Goal: Task Accomplishment & Management: Manage account settings

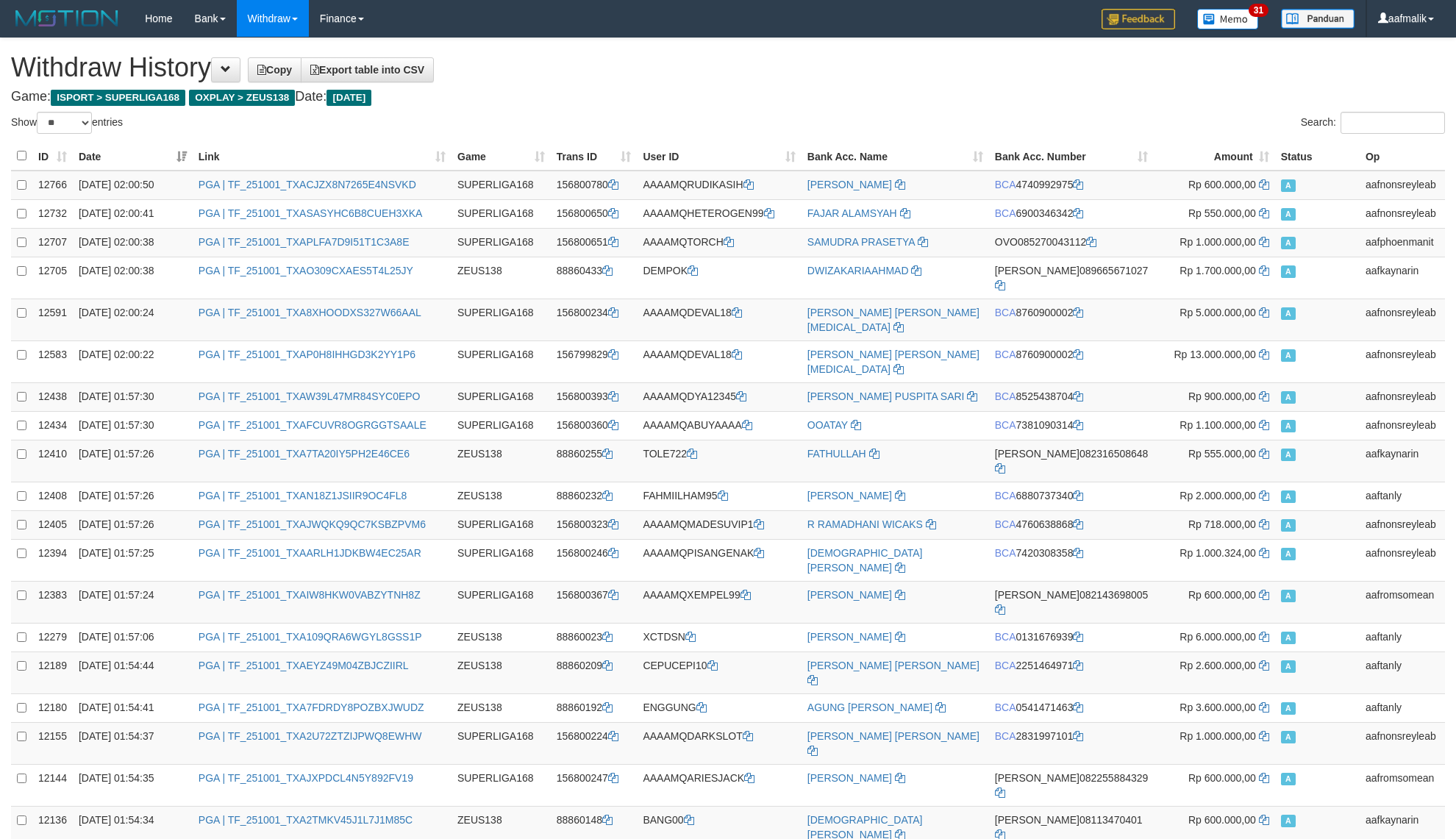
select select "**"
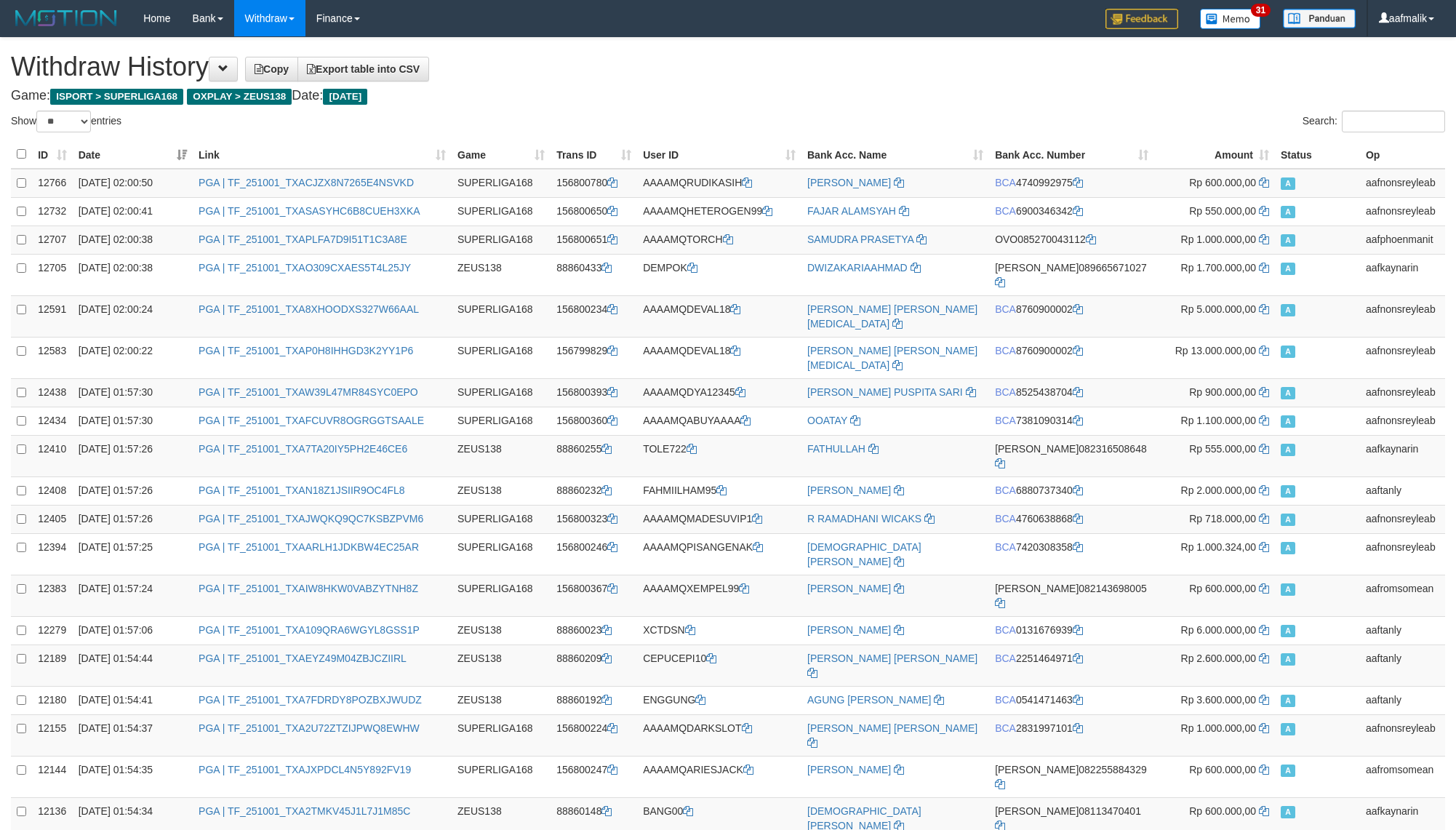
select select "**"
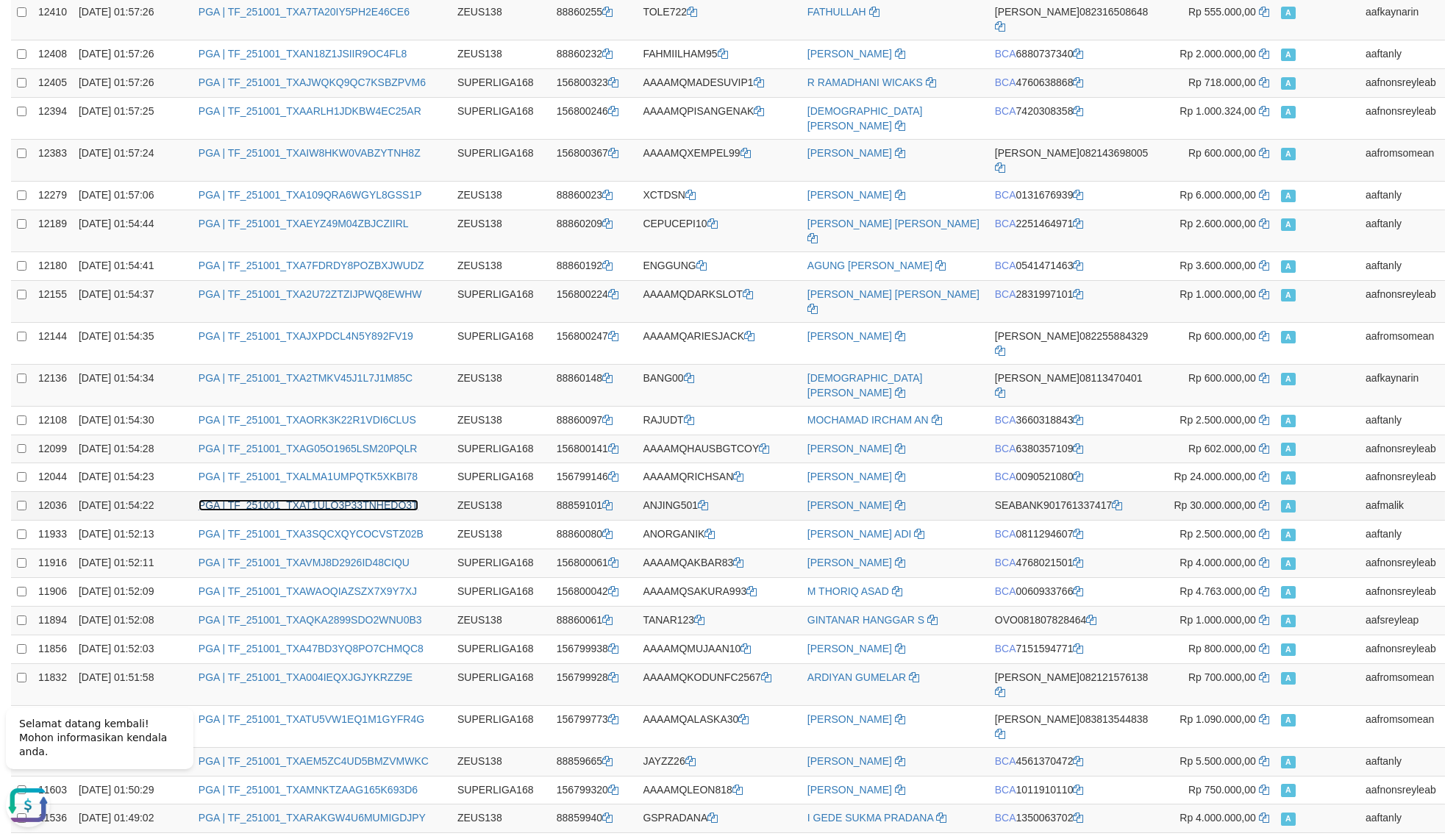
click at [371, 499] on link "PGA | TF_251001_TXAT1ULQ3P33TNHEDO3T" at bounding box center [308, 504] width 220 height 12
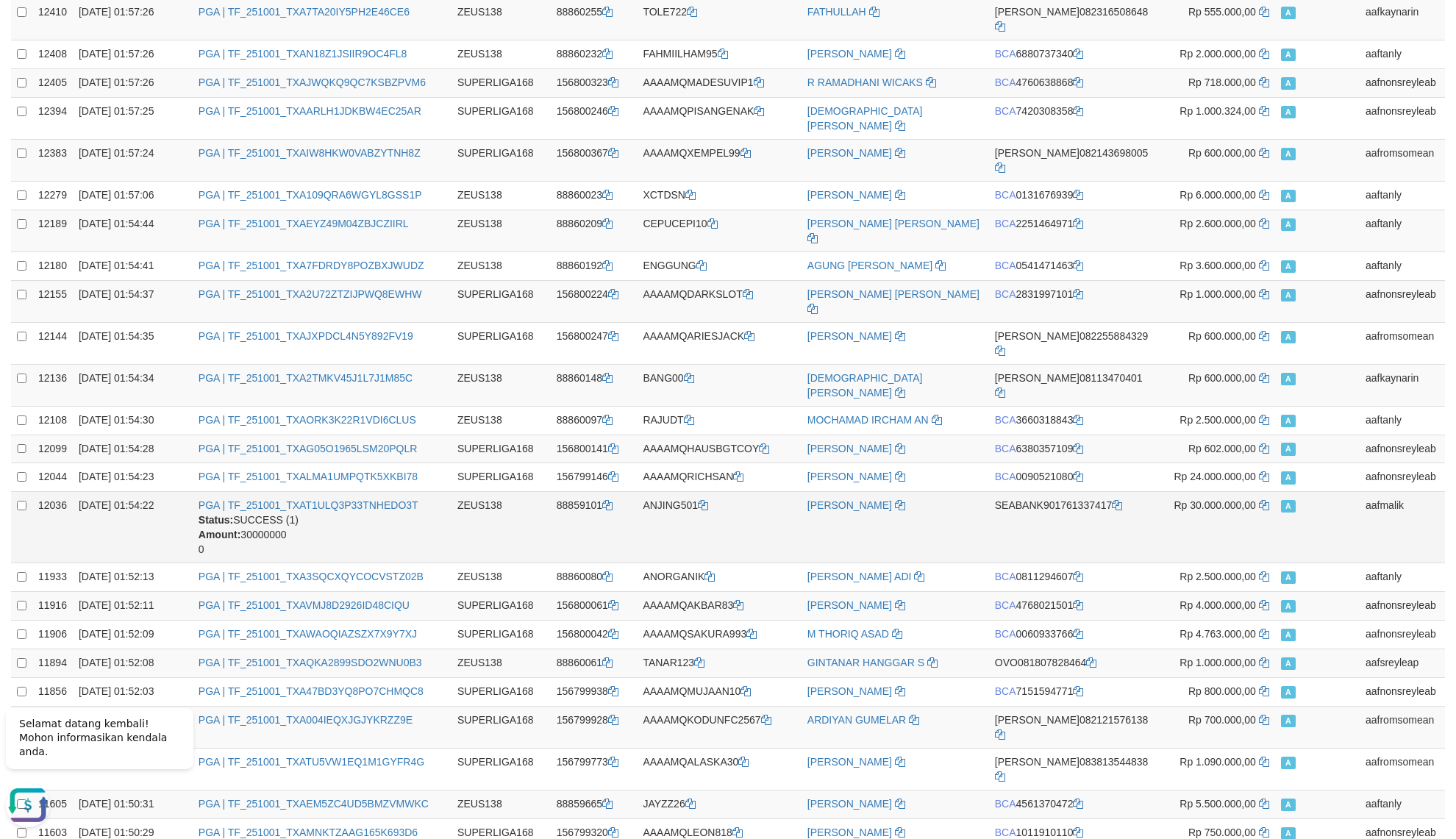
copy td "10/2025 01:54:22"
copy td "[DATE] 01:54:22"
drag, startPoint x: 175, startPoint y: 406, endPoint x: 98, endPoint y: 426, distance: 79.6
click at [80, 492] on td "[DATE] 01:54:22" at bounding box center [133, 527] width 120 height 71
click at [160, 492] on td "01/10/2025 01:54:22" at bounding box center [133, 527] width 120 height 71
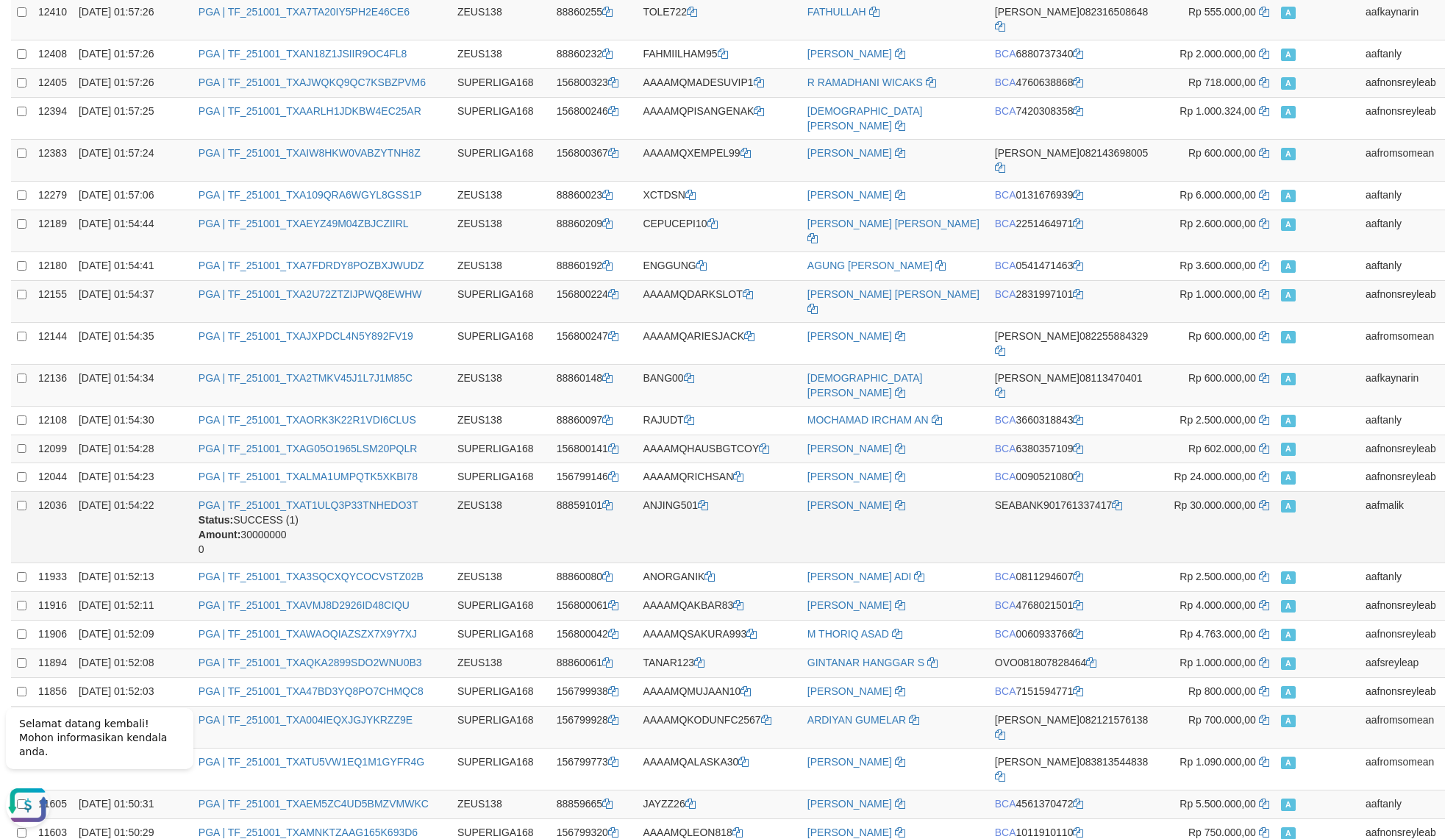
copy td "5 01:54:22"
copy td "01:54:22"
drag, startPoint x: 176, startPoint y: 404, endPoint x: 133, endPoint y: 417, distance: 44.9
click at [133, 492] on td "01/10/2025 01:54:22" at bounding box center [133, 527] width 120 height 71
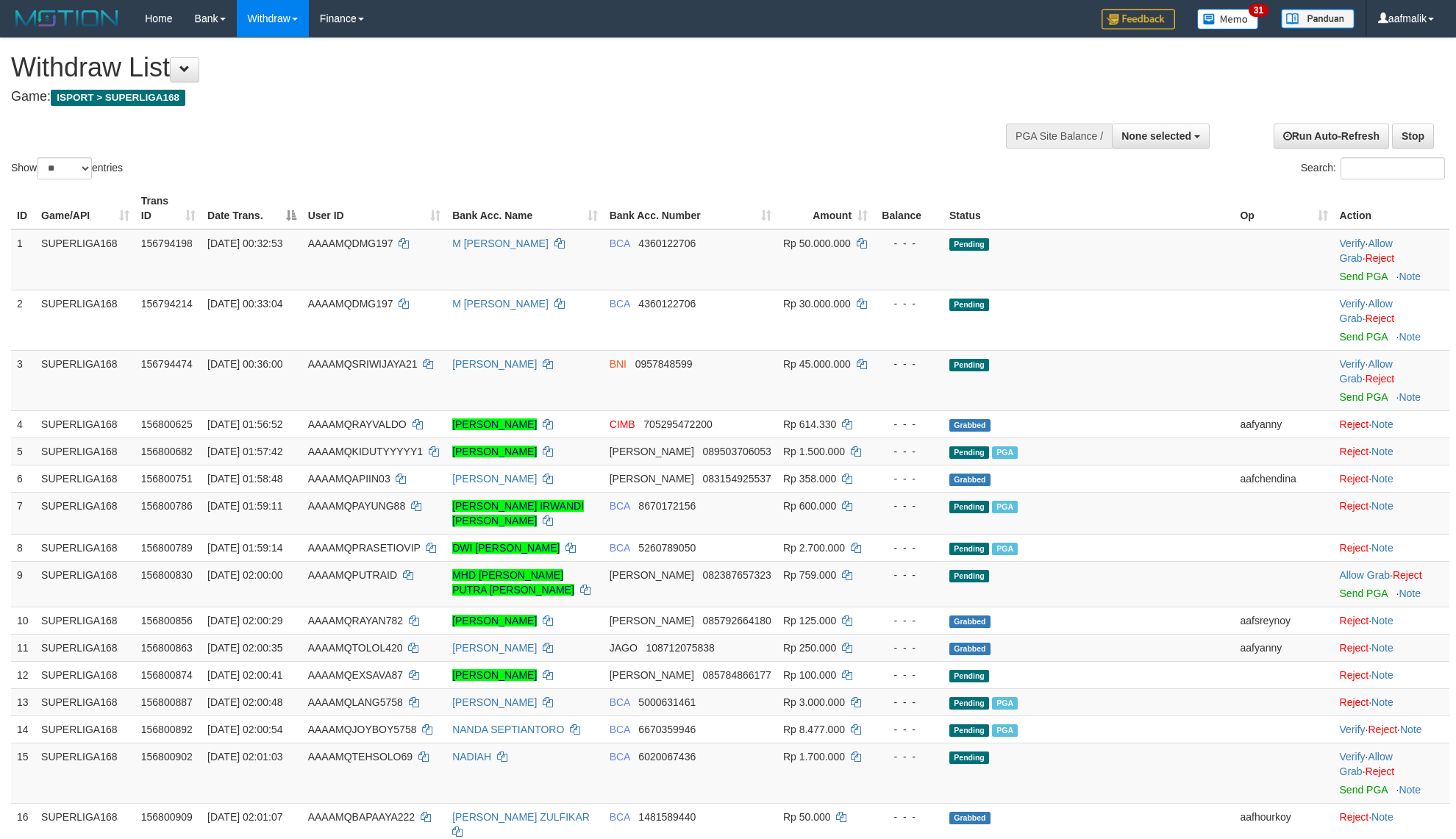
select select
select select "**"
click at [1341, 394] on link "Send PGA" at bounding box center [1363, 396] width 48 height 12
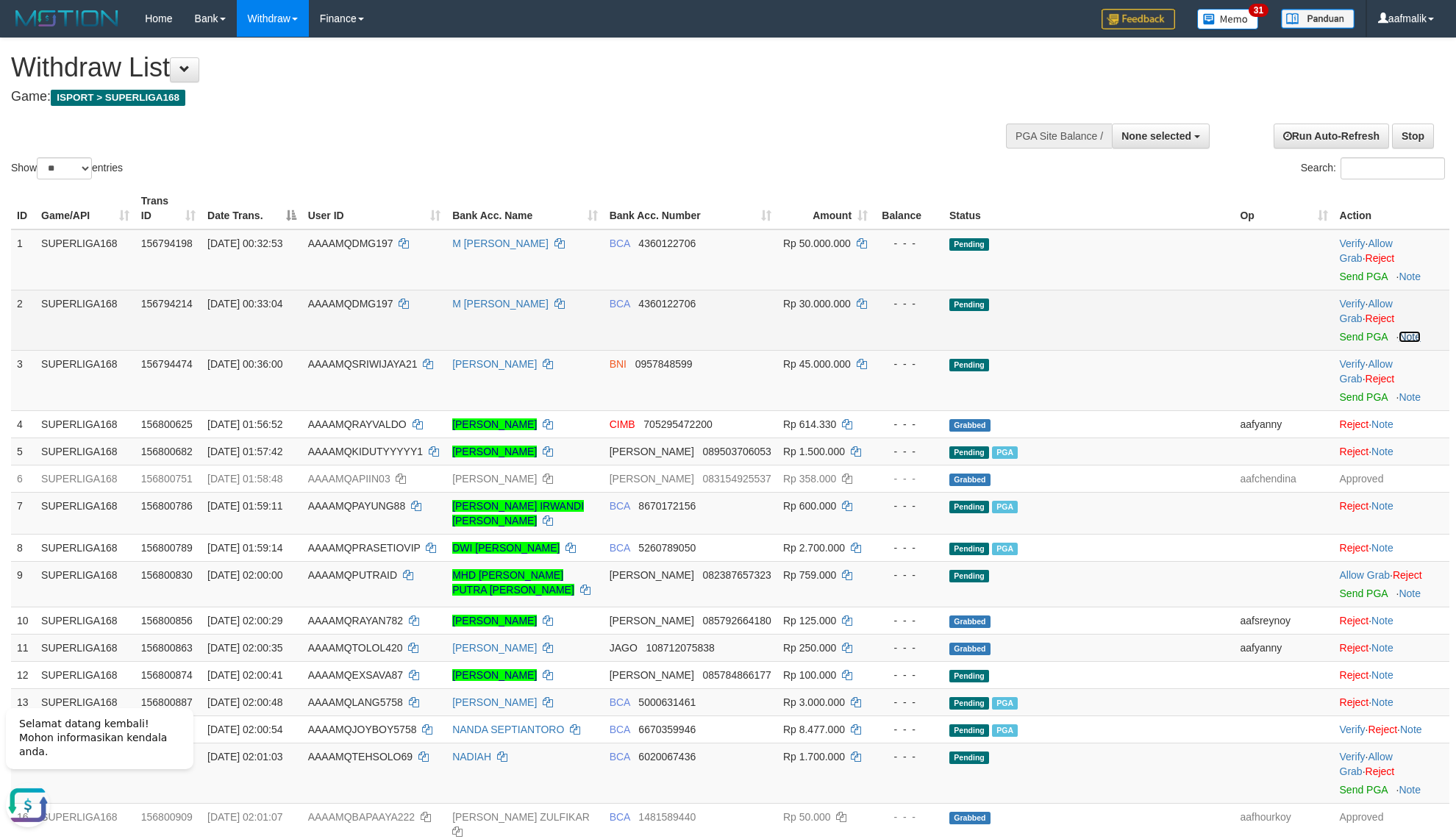
click at [1405, 335] on link "Note" at bounding box center [1410, 336] width 22 height 12
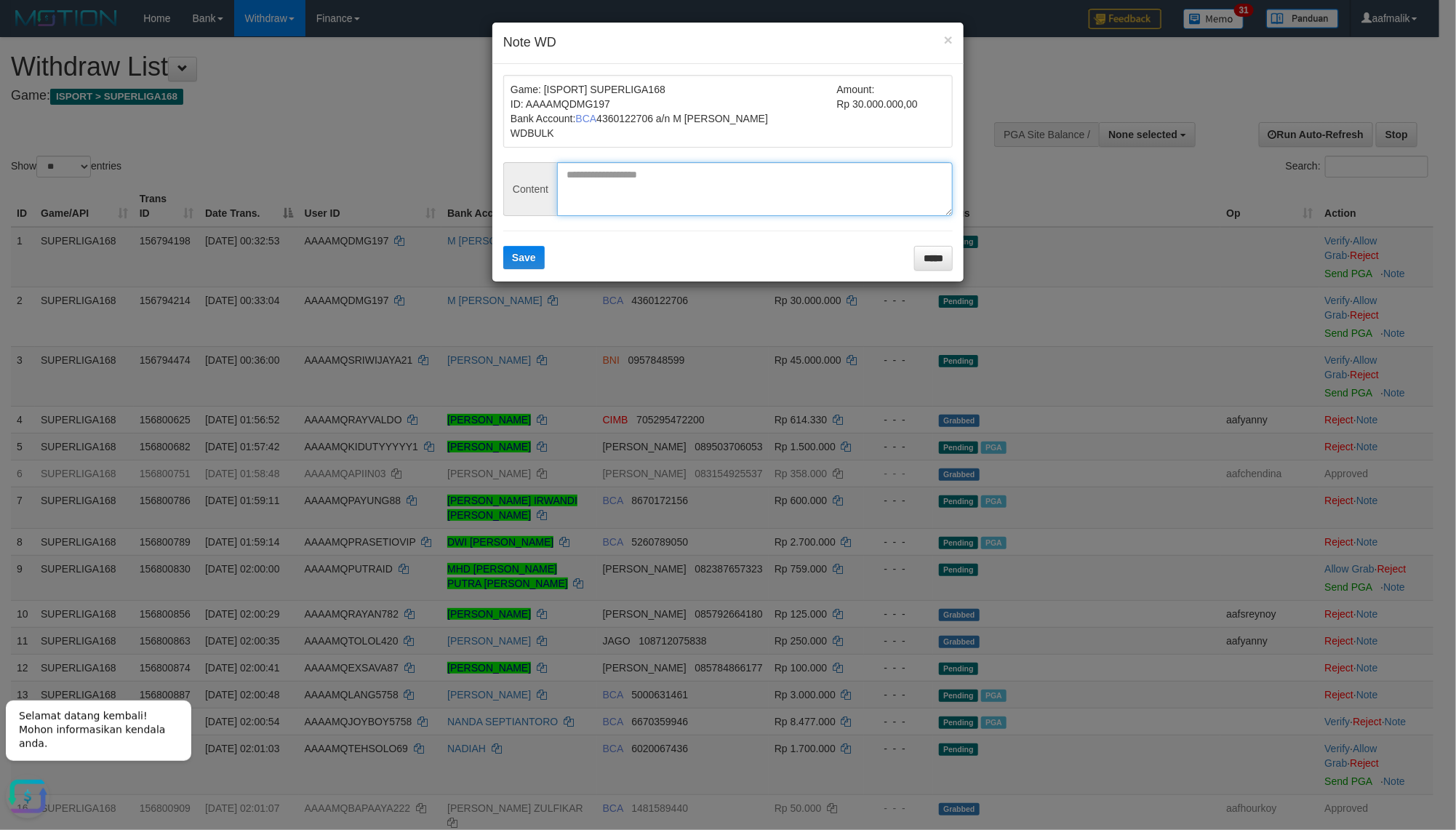
click at [654, 177] on textarea at bounding box center [755, 189] width 395 height 54
drag, startPoint x: 613, startPoint y: 174, endPoint x: 486, endPoint y: 173, distance: 127.0
click at [504, 165] on div "Content ********" at bounding box center [728, 189] width 449 height 54
type textarea "********"
click at [528, 258] on span "Save" at bounding box center [524, 257] width 24 height 12
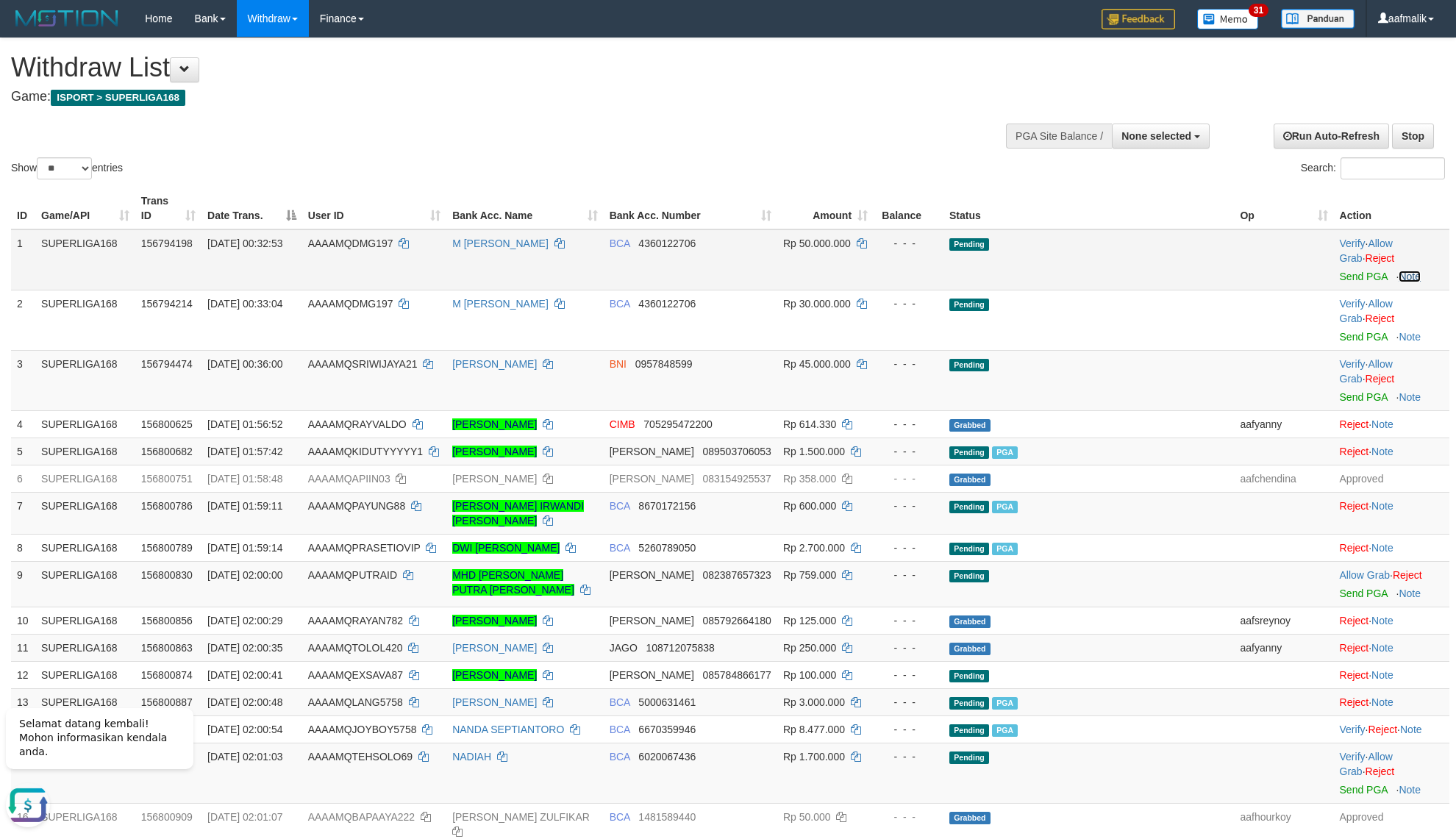
click at [1407, 275] on link "Note" at bounding box center [1410, 276] width 22 height 12
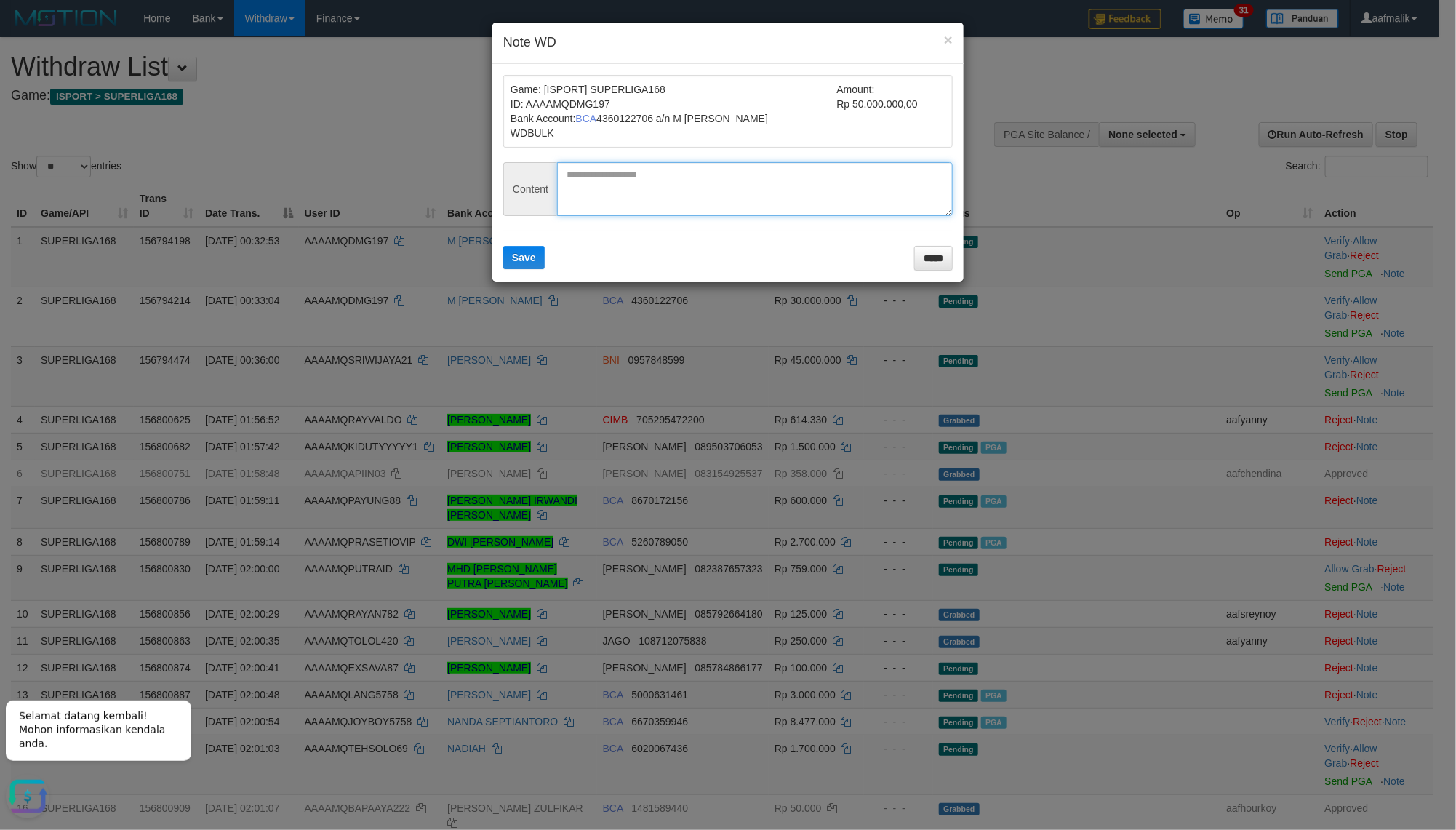
click at [629, 185] on textarea at bounding box center [755, 189] width 395 height 54
paste textarea "********"
type textarea "********"
click at [523, 264] on button "Save" at bounding box center [524, 257] width 41 height 23
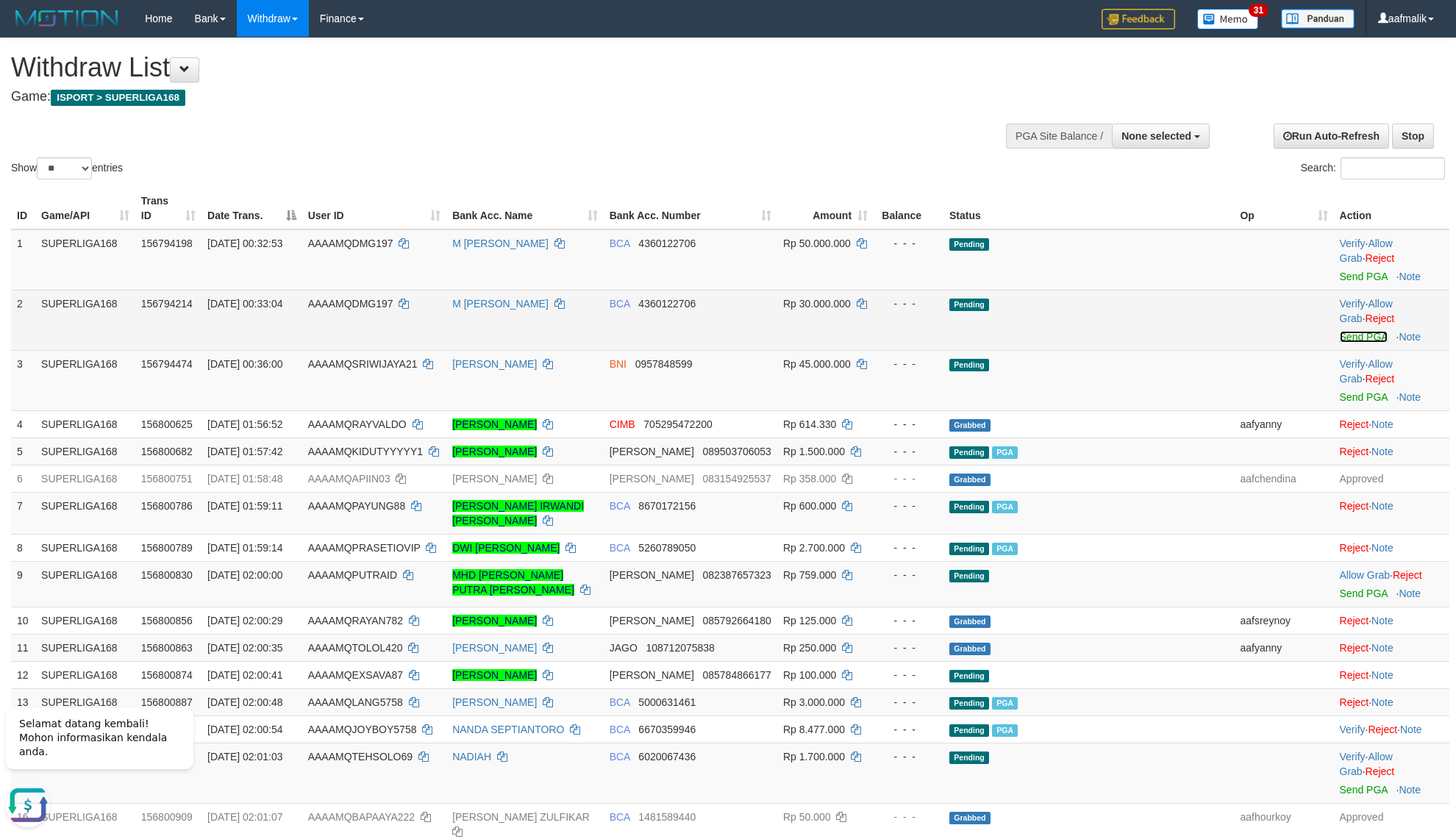
click at [1359, 336] on link "Send PGA" at bounding box center [1363, 336] width 48 height 12
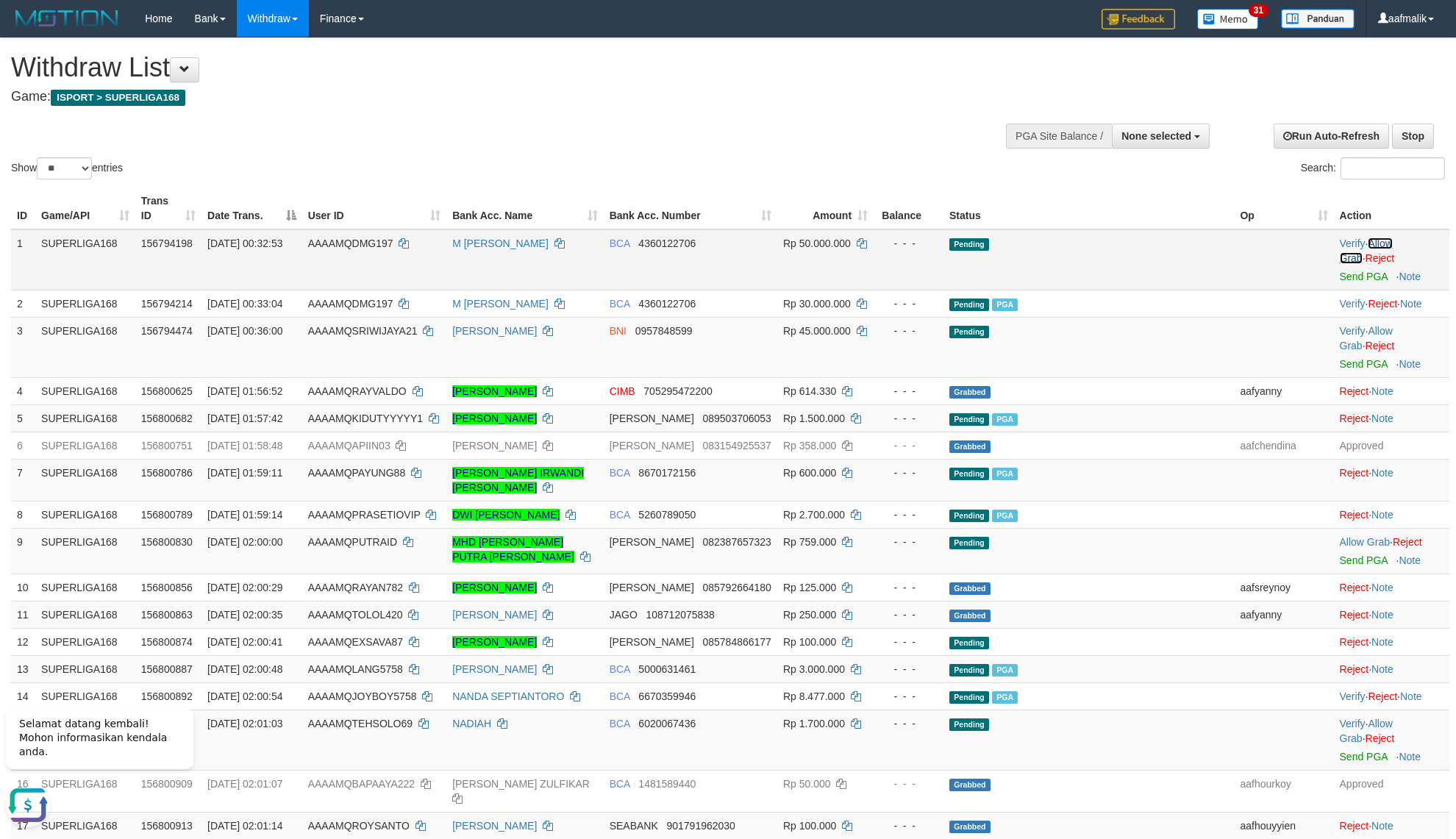
click at [1388, 238] on link "Allow Grab" at bounding box center [1366, 250] width 53 height 26
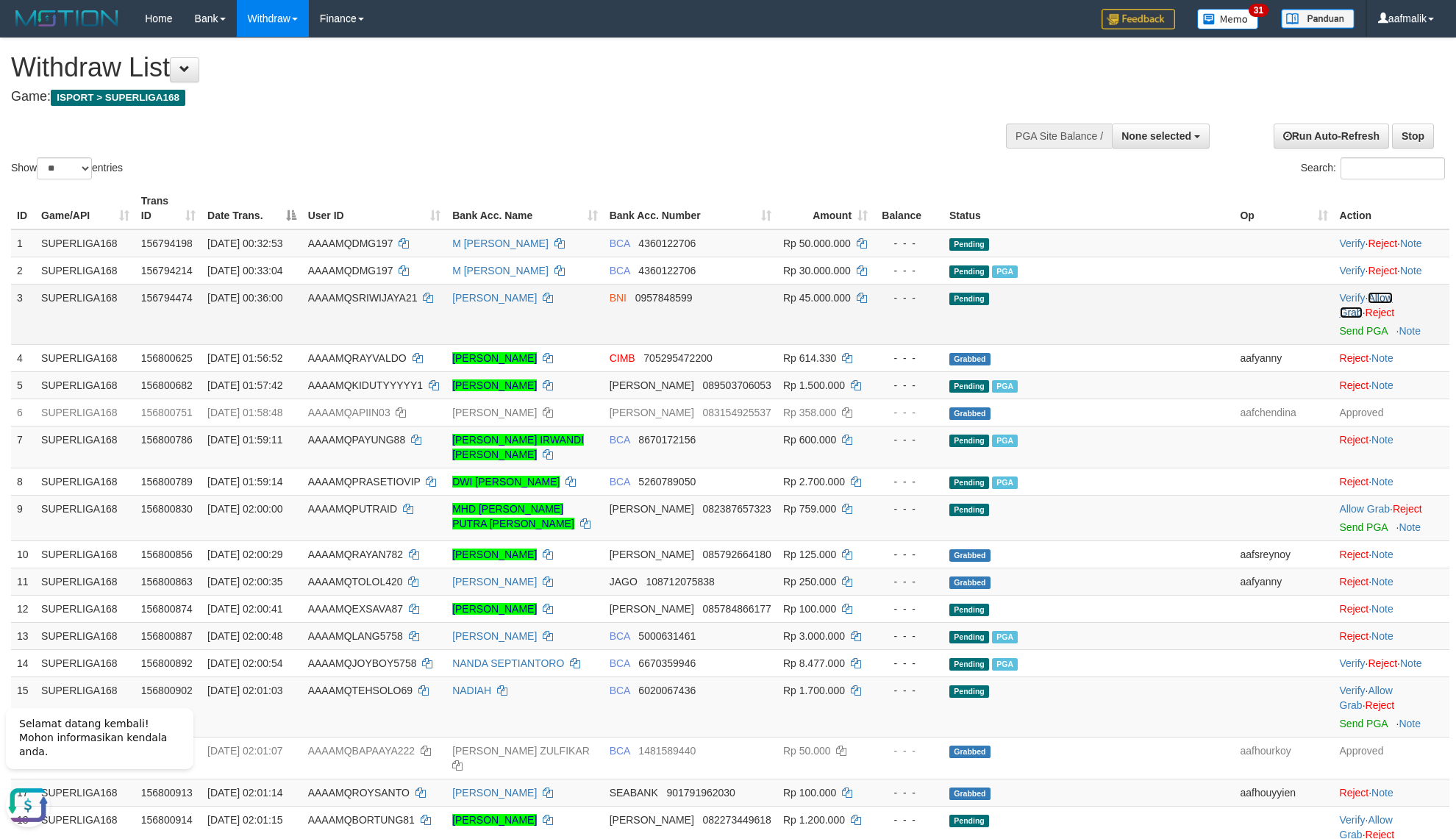
click at [1383, 296] on link "Allow Grab" at bounding box center [1366, 305] width 53 height 26
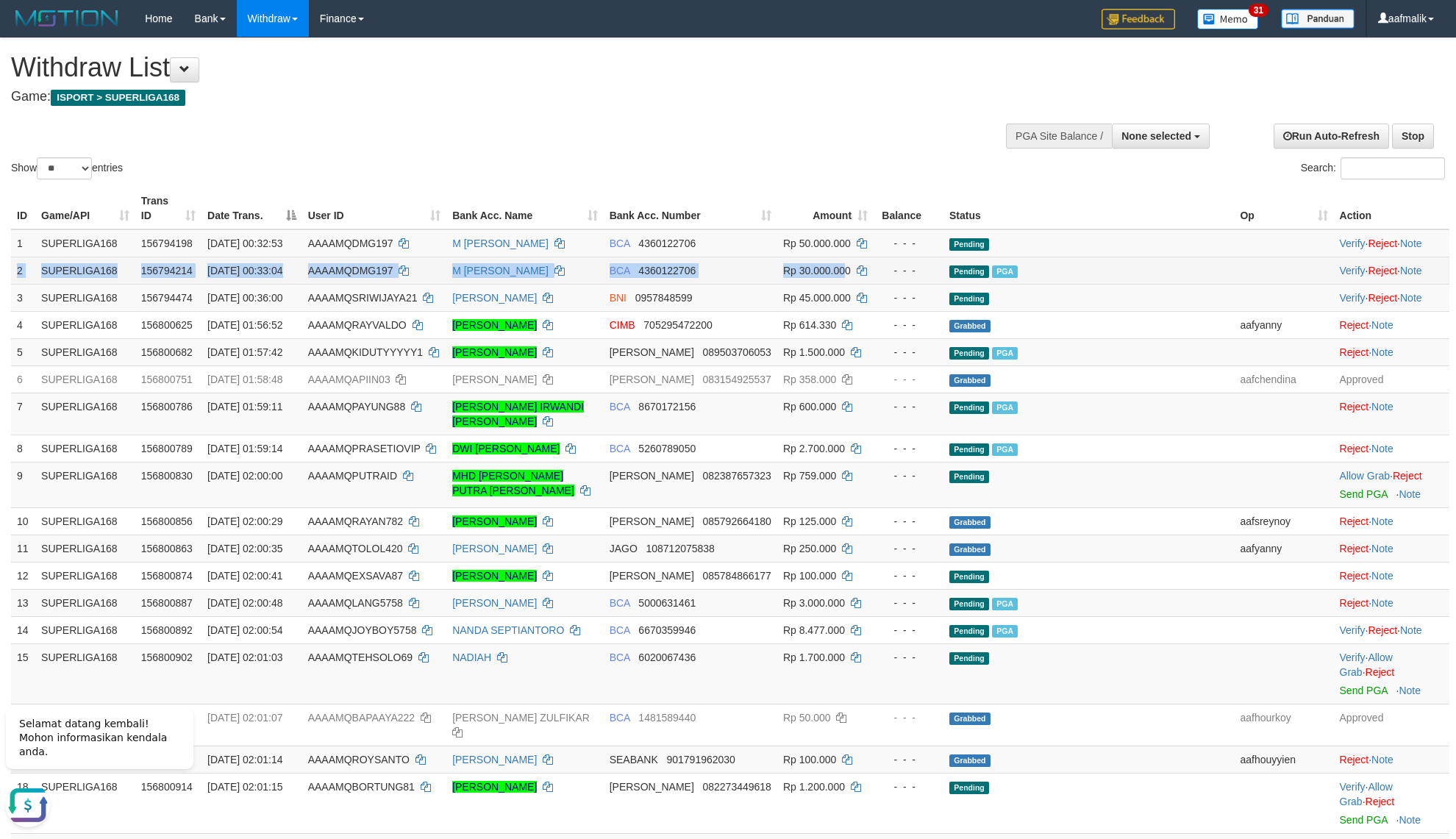
copy tr "2 SUPERLIGA168 156794214 01/10/2025 00:33:04 AAAAMQDMG197 M ANDRIAN SYAH BCA 43…"
drag, startPoint x: 14, startPoint y: 272, endPoint x: 887, endPoint y: 276, distance: 873.0
click at [887, 276] on tr "2 SUPERLIGA168 156794214 01/10/2025 00:33:04 AAAAMQDMG197 M ANDRIAN SYAH BCA 43…" at bounding box center [730, 270] width 1438 height 27
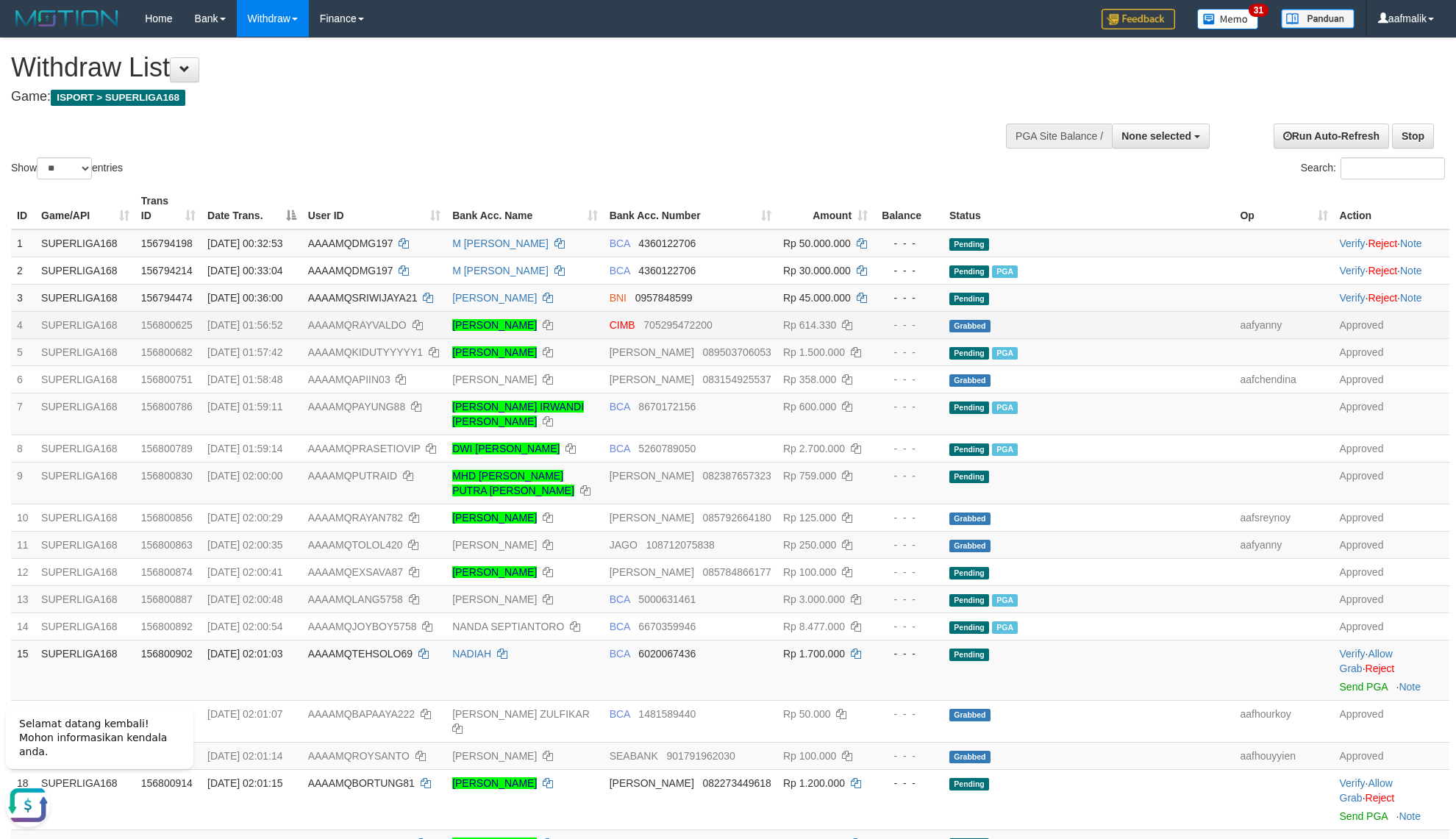
click at [873, 329] on td "Rp 614.330" at bounding box center [825, 325] width 96 height 27
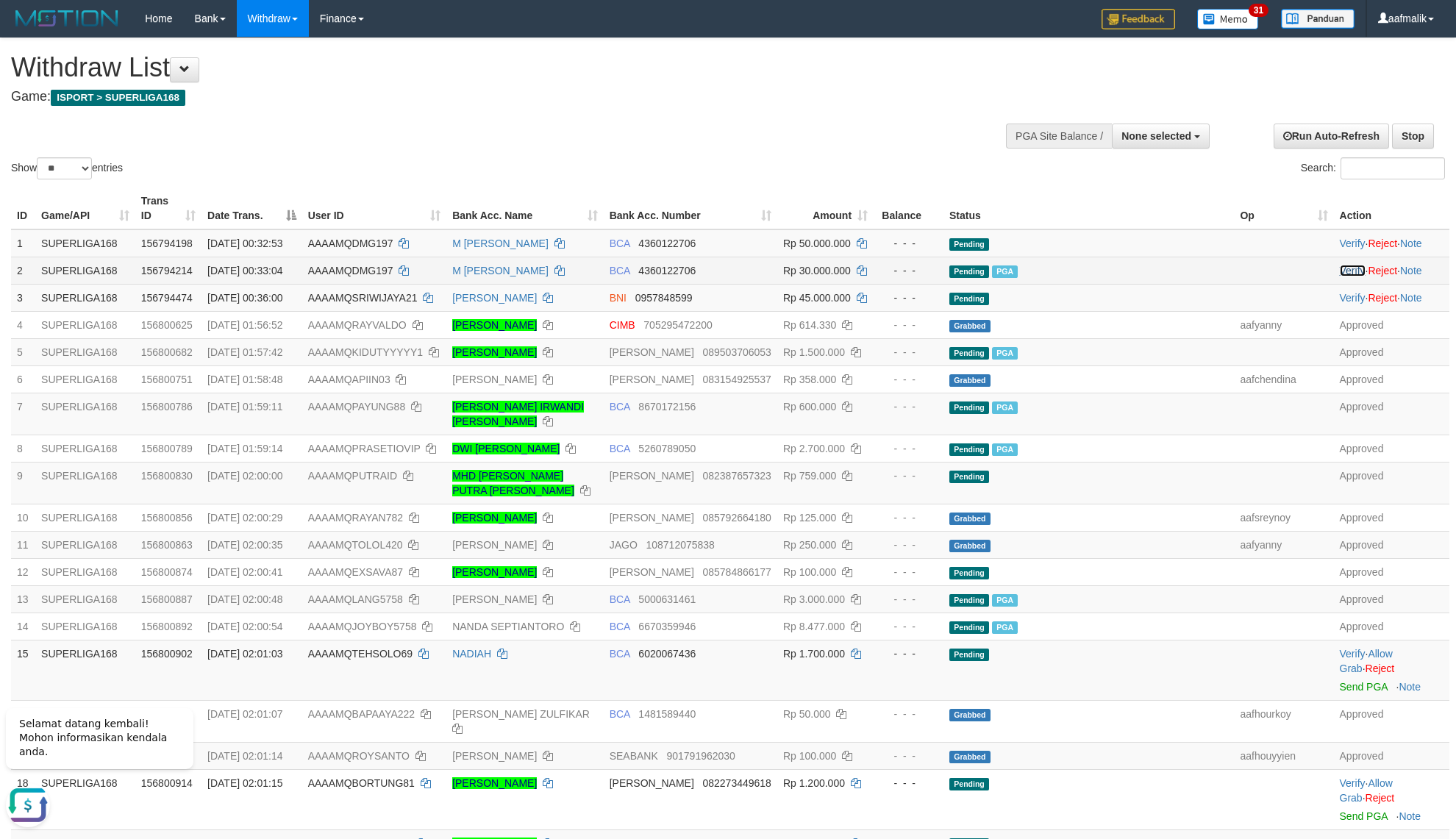
click at [1340, 274] on link "Verify" at bounding box center [1352, 270] width 25 height 12
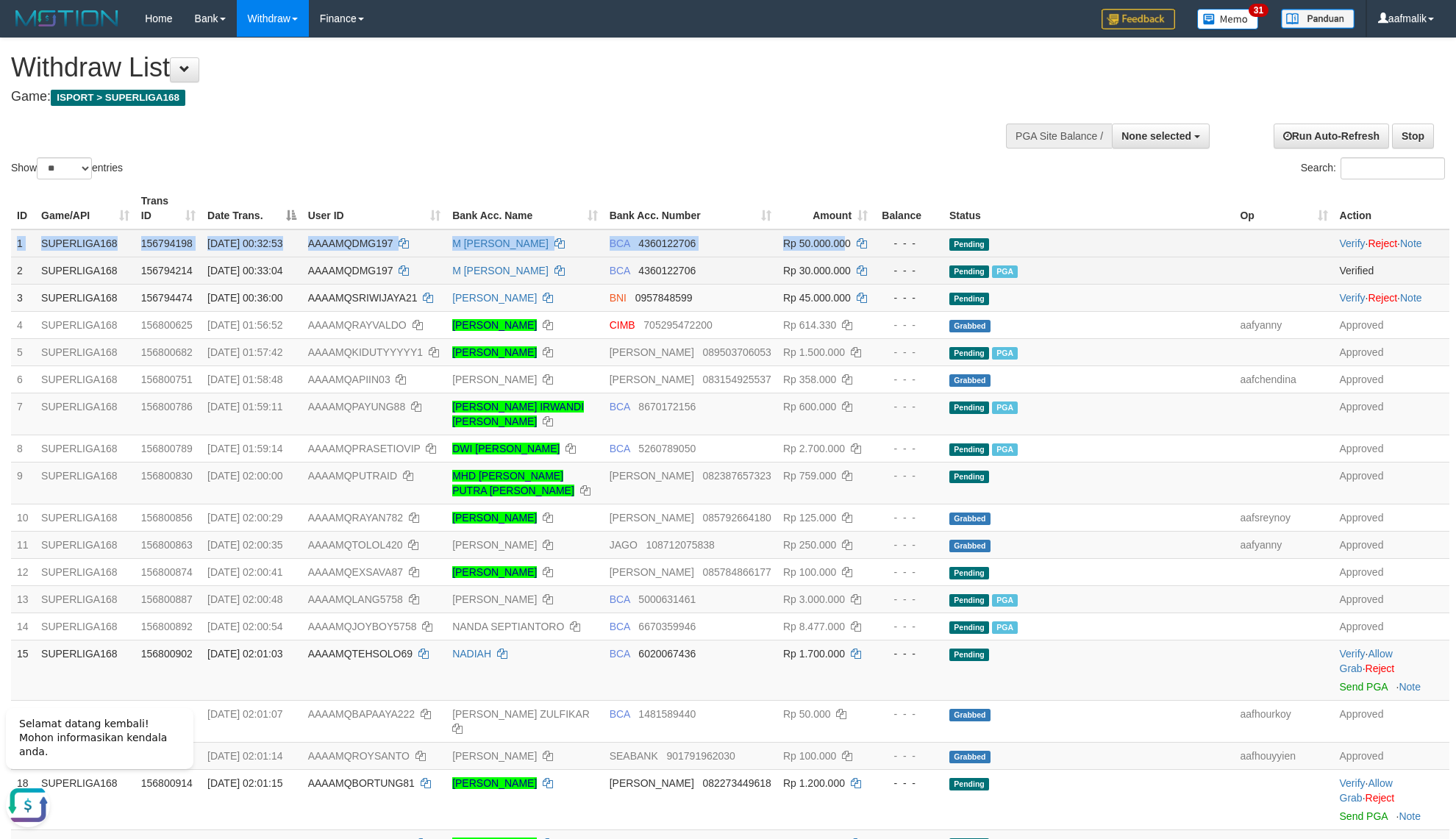
copy tr "1 SUPERLIGA168 156794198 01/10/2025 00:32:53 AAAAMQDMG197 M ANDRIAN SYAH BCA 43…"
drag, startPoint x: 15, startPoint y: 243, endPoint x: 895, endPoint y: 245, distance: 880.0
click at [895, 245] on tr "1 SUPERLIGA168 156794198 01/10/2025 00:32:53 AAAAMQDMG197 M ANDRIAN SYAH BCA 43…" at bounding box center [730, 243] width 1438 height 28
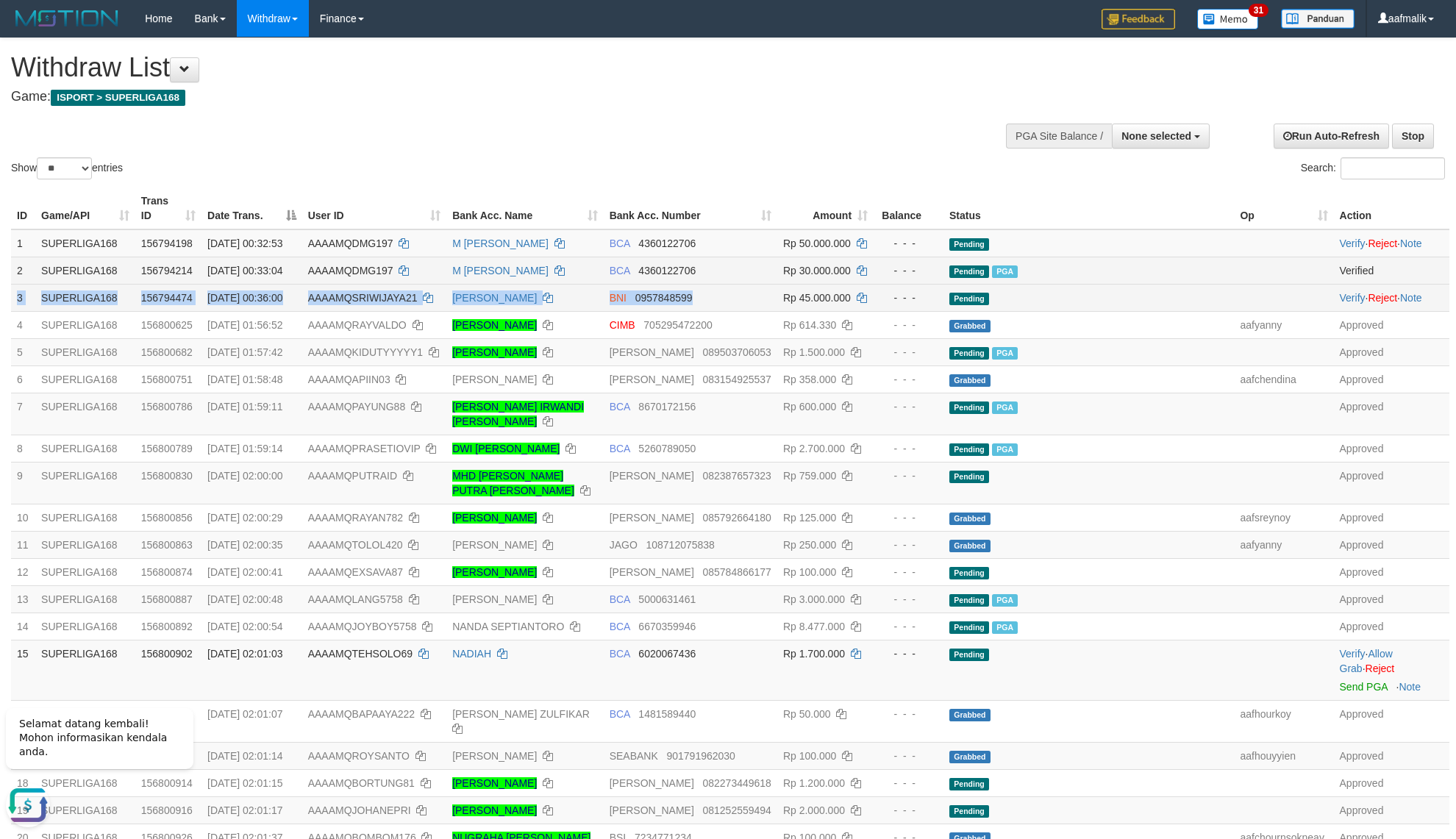
copy tr "3 SUPERLIGA168 156794474 01/10/2025 00:36:00 AAAAMQSRIWIJAYA21 WISNU WINANDA BN…"
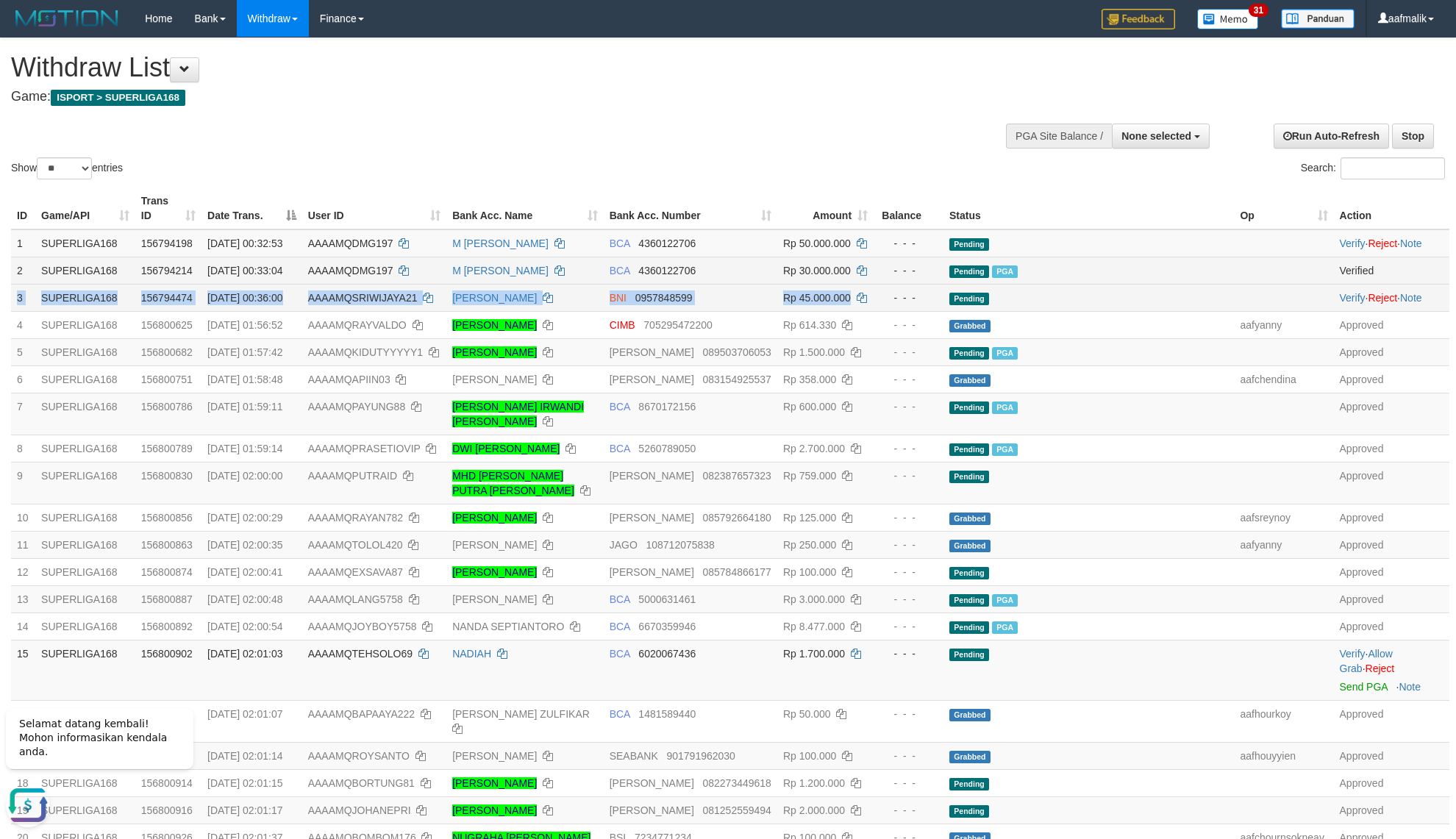
copy tr "3 SUPERLIGA168 156794474 01/10/2025 00:36:00 AAAAMQSRIWIJAYA21 WISNU WINANDA BN…"
drag, startPoint x: 15, startPoint y: 300, endPoint x: 887, endPoint y: 301, distance: 872.0
click at [887, 301] on tr "3 SUPERLIGA168 156794474 01/10/2025 00:36:00 AAAAMQSRIWIJAYA21 WISNU WINANDA BN…" at bounding box center [730, 297] width 1438 height 27
click at [735, 86] on div "Withdraw List Game: ISPORT > SUPERLIGA168" at bounding box center [484, 78] width 945 height 51
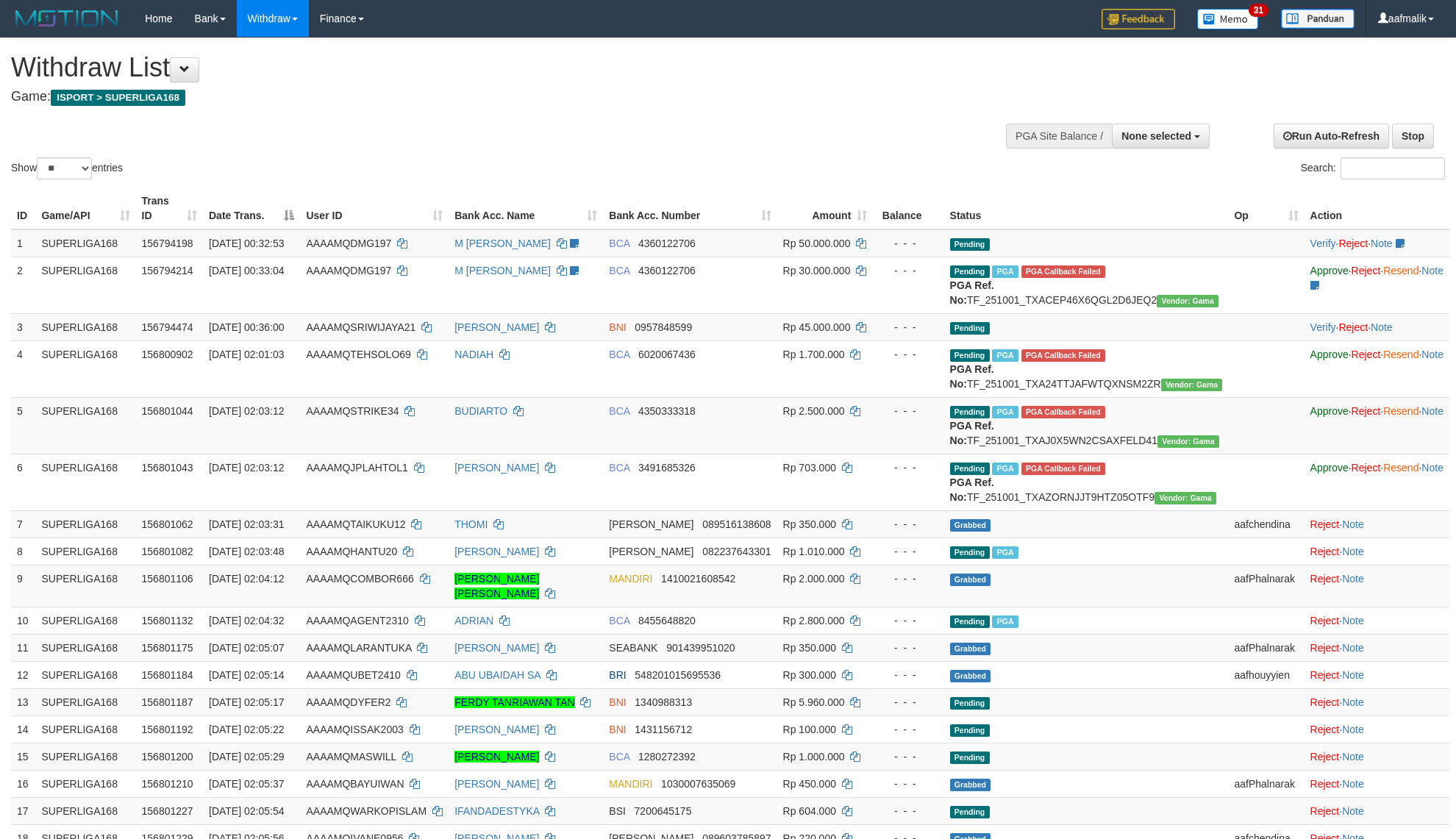
select select
select select "**"
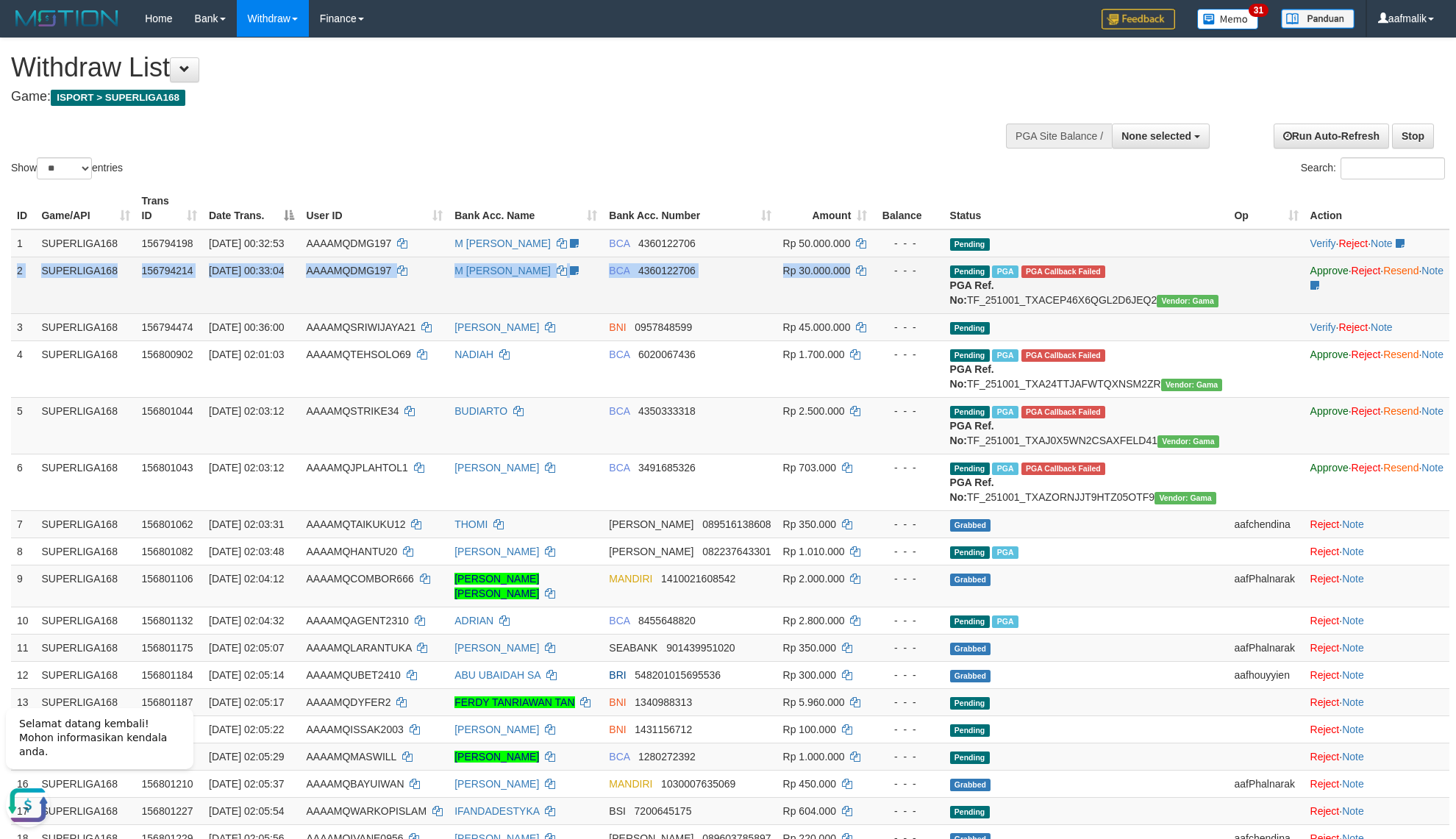
copy tr "2 SUPERLIGA168 156794214 01/10/2025 00:33:04 AAAAMQDMG197 M ANDRIAN SYAH aafmal…"
drag, startPoint x: 14, startPoint y: 255, endPoint x: 865, endPoint y: 275, distance: 851.2
click at [865, 275] on tr "2 SUPERLIGA168 156794214 01/10/2025 00:33:04 AAAAMQDMG197 M ANDRIAN SYAH aafmal…" at bounding box center [730, 285] width 1438 height 56
click at [175, 289] on td "156794214" at bounding box center [170, 285] width 67 height 56
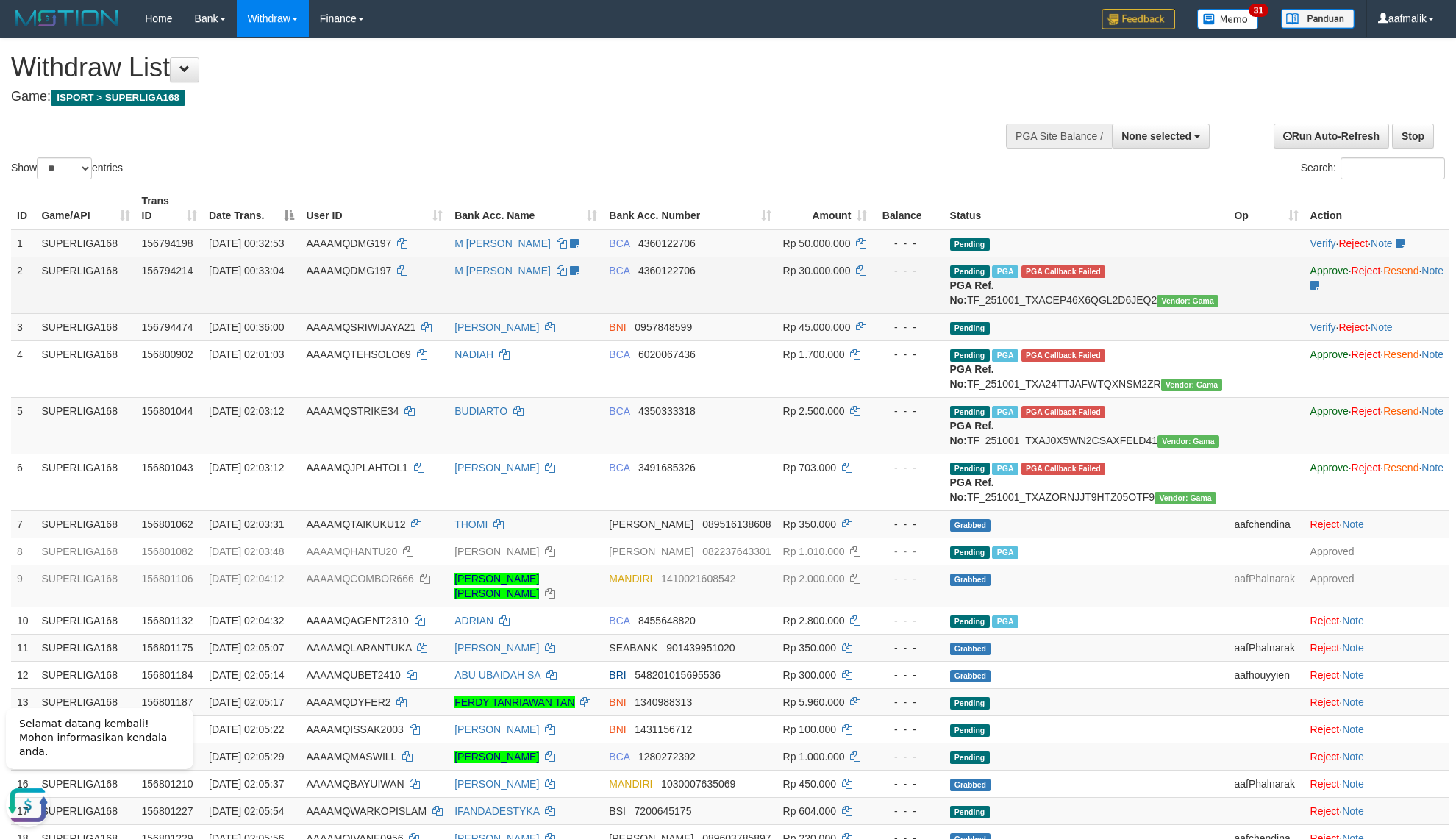
drag, startPoint x: 338, startPoint y: 296, endPoint x: 287, endPoint y: 291, distance: 51.2
click at [338, 295] on td "AAAAMQDMG197" at bounding box center [374, 285] width 148 height 56
copy tr "01/10/2025 00:33:04 AAAAMQDMG197 M ANDRIAN SYAH aafmalik BCA 4360122706 Rp 30.0…"
drag, startPoint x: 216, startPoint y: 259, endPoint x: 863, endPoint y: 263, distance: 647.0
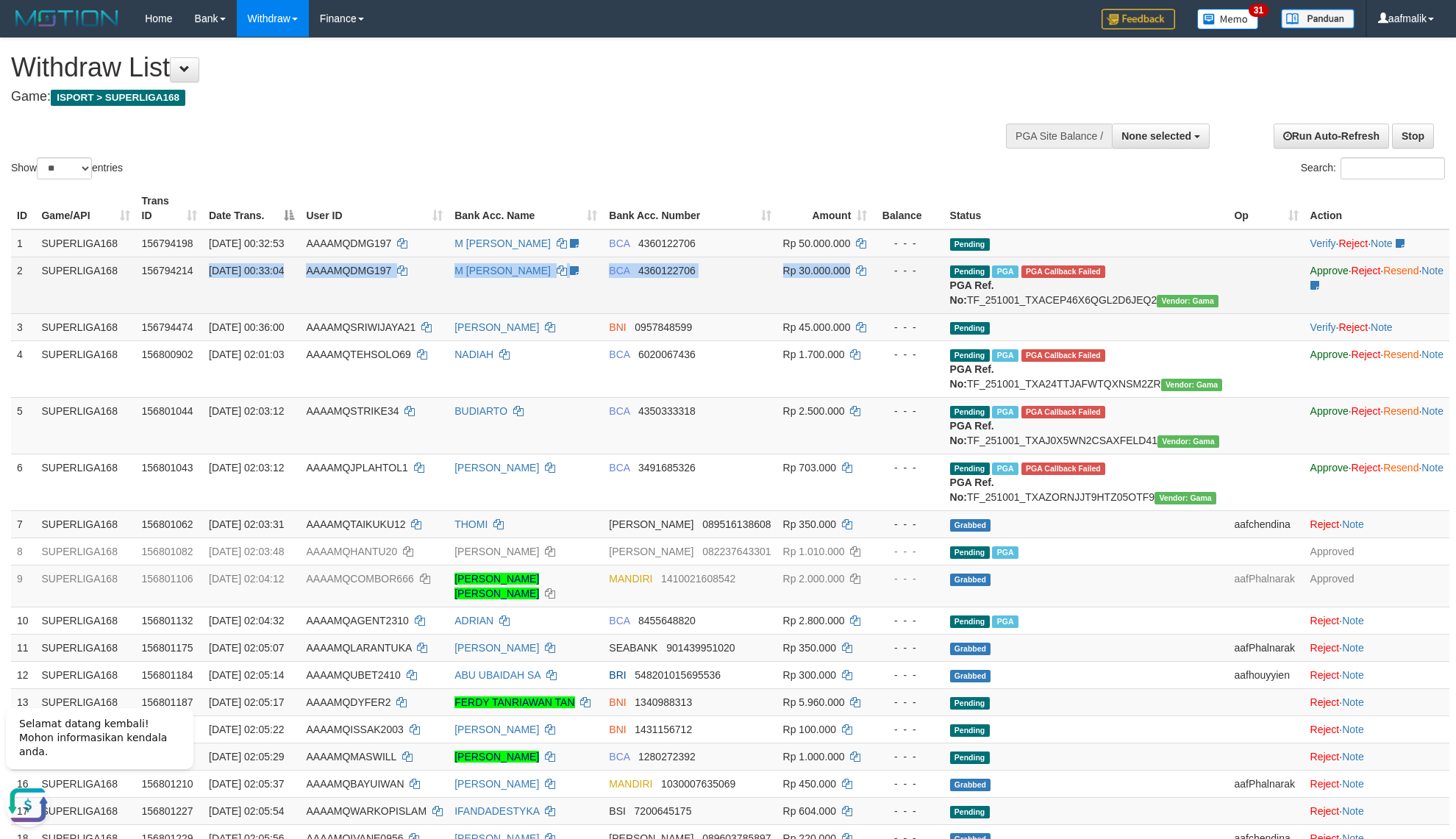
click at [863, 263] on tr "2 SUPERLIGA168 156794214 01/10/2025 00:33:04 AAAAMQDMG197 M ANDRIAN SYAH aafmal…" at bounding box center [730, 285] width 1438 height 56
copy span "ama"
copy span "Gama"
drag, startPoint x: 1030, startPoint y: 303, endPoint x: 1008, endPoint y: 305, distance: 22.1
click at [1008, 305] on td "Pending PGA PGA Callback Failed {"signature":"3c4d1369a18949f4b0a7721709836d64a…" at bounding box center [1086, 285] width 284 height 56
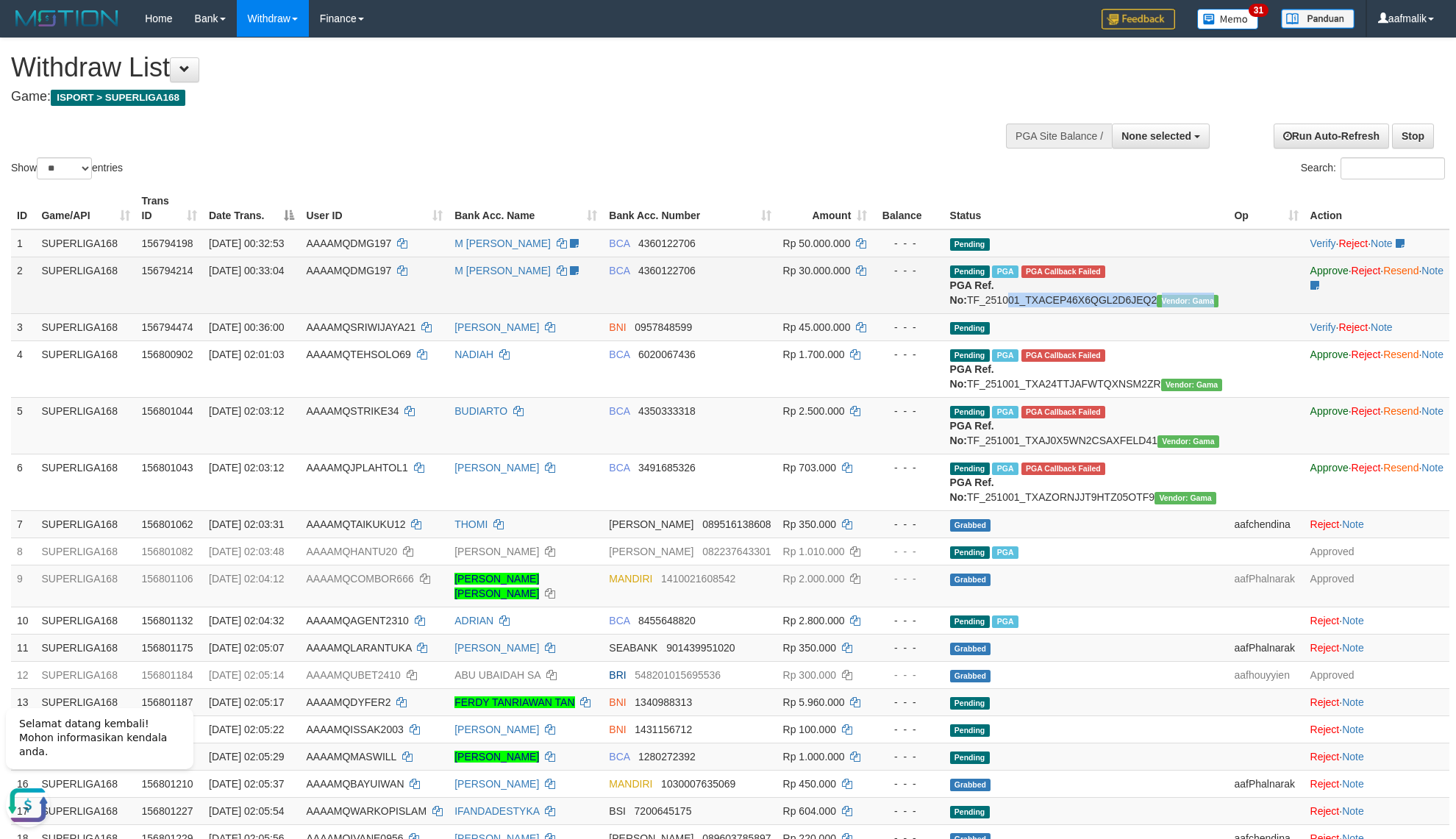
copy td "001_TXACEP46X6QGL2D6JEQ2 Vendor: Gama"
copy td "_251001_TXACEP46X6QGL2D6JEQ2 Vendor: Gama"
copy td "F_251001_TXACEP46X6QGL2D6JEQ2 Vendor: Gama"
copy td "TF_251001_TXACEP46X6QGL2D6JEQ2 Vendor: Gama"
drag, startPoint x: 1200, startPoint y: 285, endPoint x: 967, endPoint y: 283, distance: 233.0
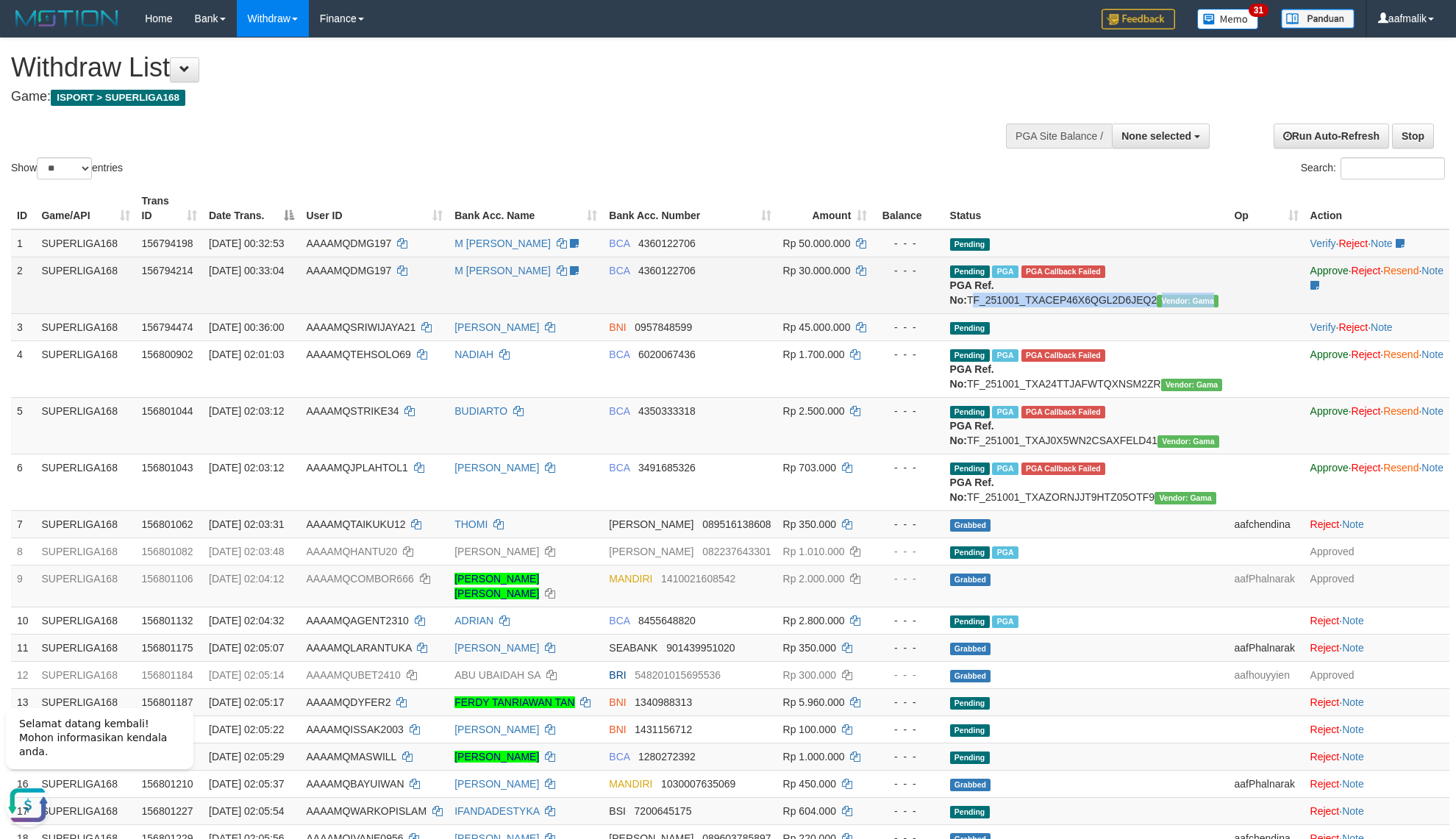
click at [967, 283] on tr "2 SUPERLIGA168 156794214 01/10/2025 00:33:04 AAAAMQDMG197 M ANDRIAN SYAH aafmal…" at bounding box center [730, 285] width 1438 height 56
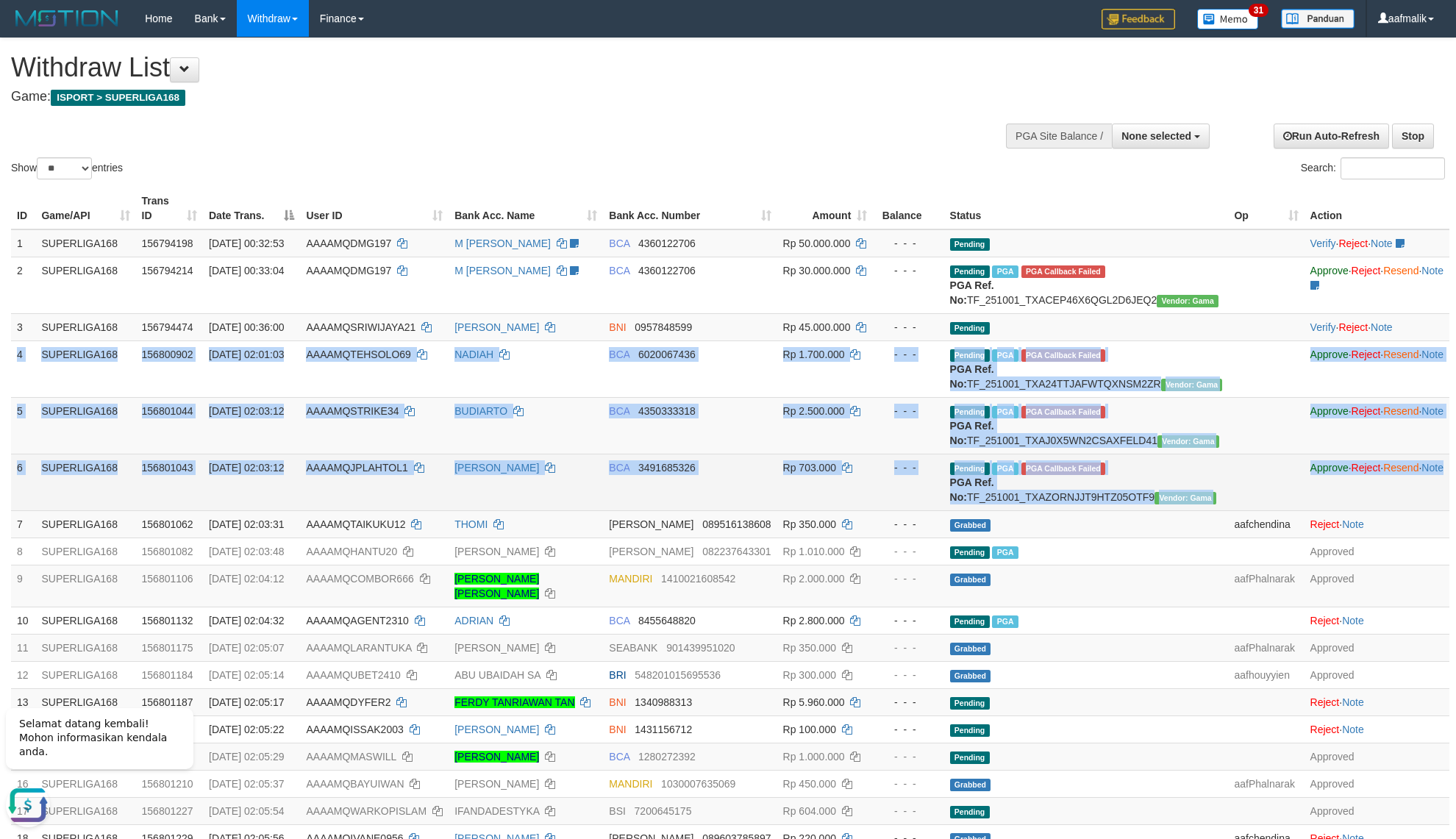
drag, startPoint x: 14, startPoint y: 355, endPoint x: 1448, endPoint y: 523, distance: 1443.8
click at [1448, 523] on tbody "1 SUPERLIGA168 156794198 01/10/2025 00:32:53 AAAAMQDMG197 M ANDRIAN SYAH aafmal…" at bounding box center [730, 644] width 1438 height 831
copy tbody "4 SUPERLIGA168 156800902 01/10/2025 02:01:03 AAAAMQTEHSOLO69 NADIAH BCA 6020067…"
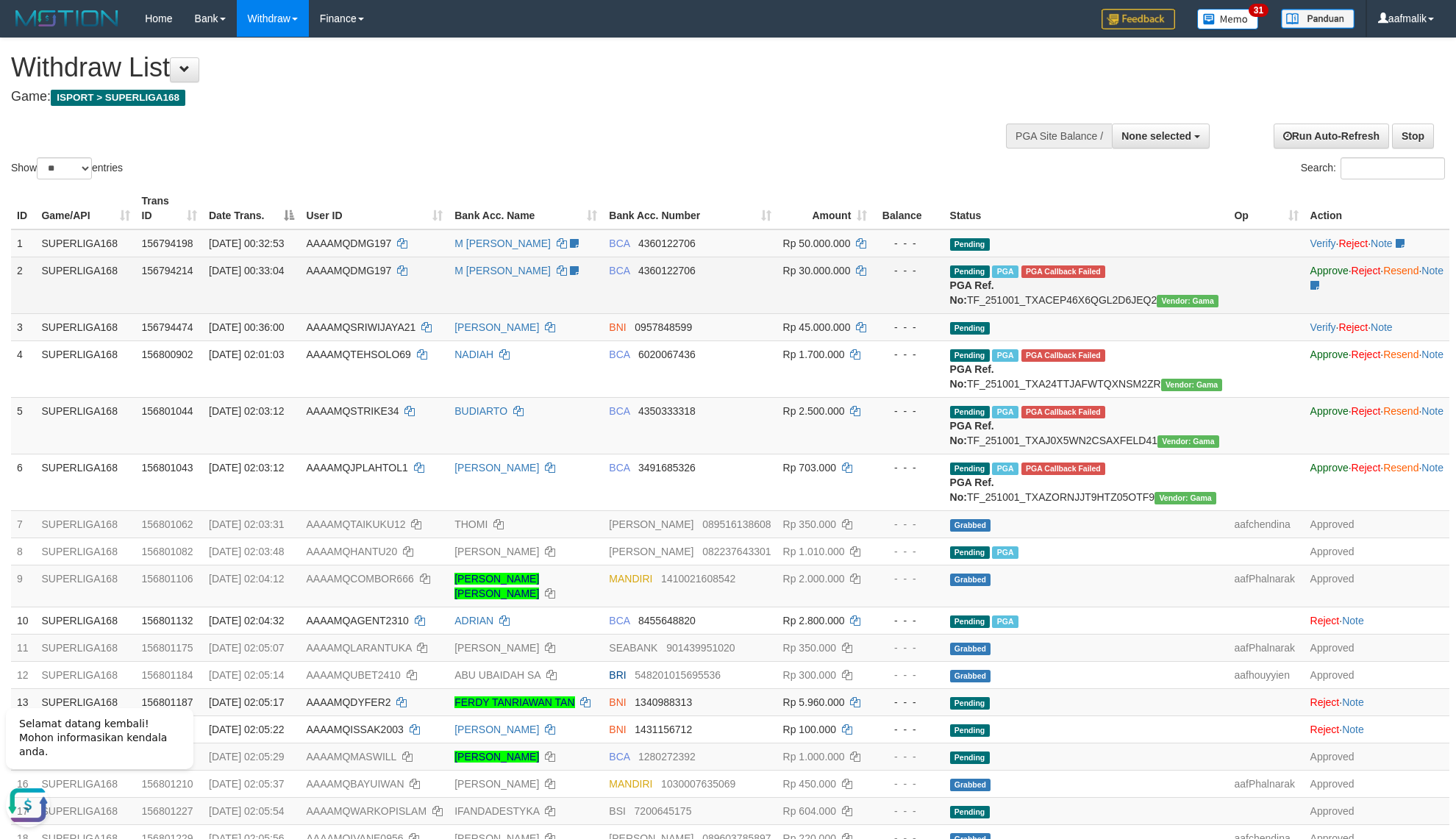
click at [1167, 295] on td "Pending PGA PGA Callback Failed {"signature":"3c4d1369a18949f4b0a7721709836d64a…" at bounding box center [1086, 285] width 284 height 56
click at [1311, 265] on link "Approve" at bounding box center [1330, 270] width 38 height 12
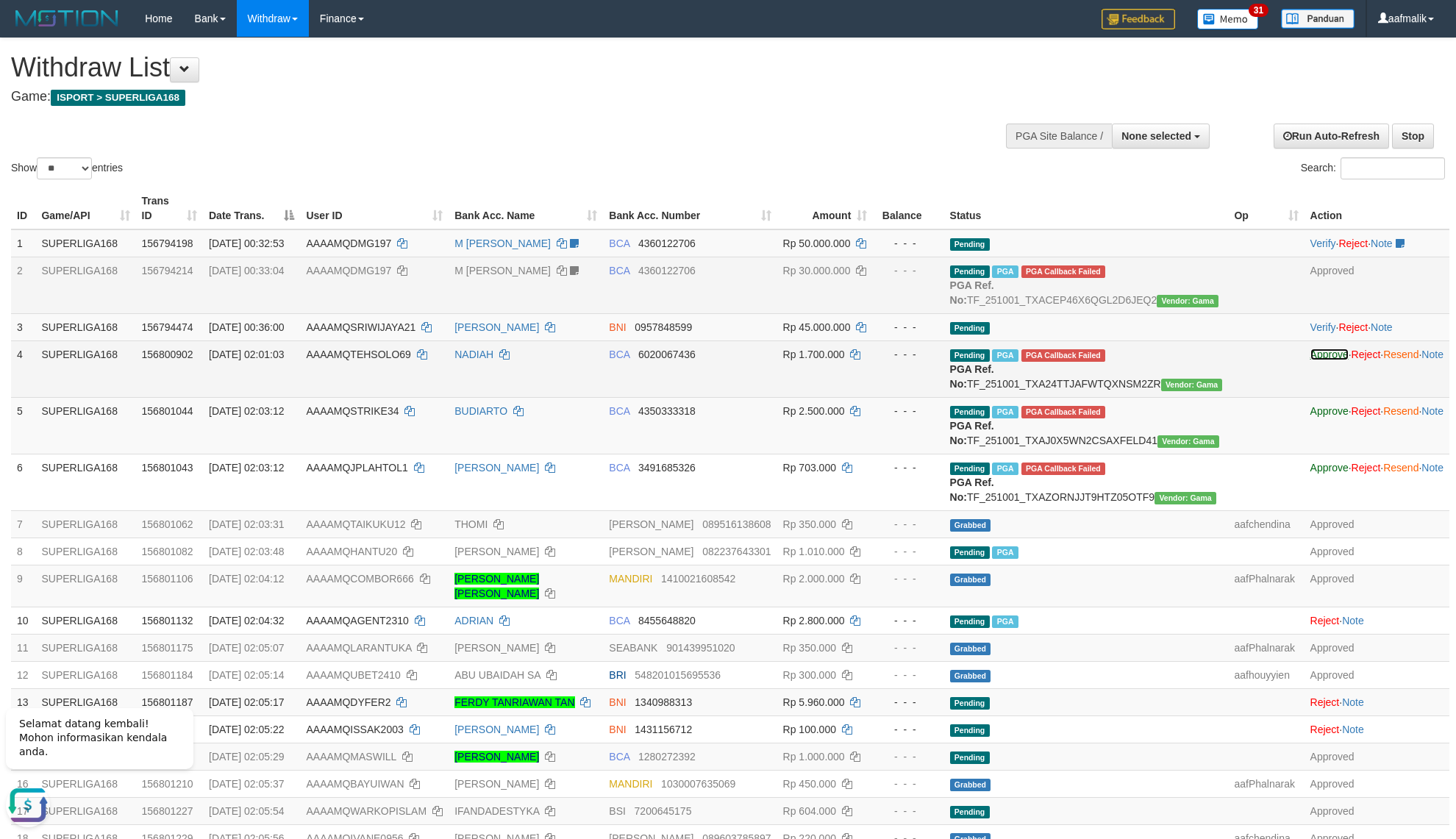
click at [1311, 355] on link "Approve" at bounding box center [1330, 354] width 38 height 12
click at [1311, 417] on link "Approve" at bounding box center [1330, 411] width 38 height 12
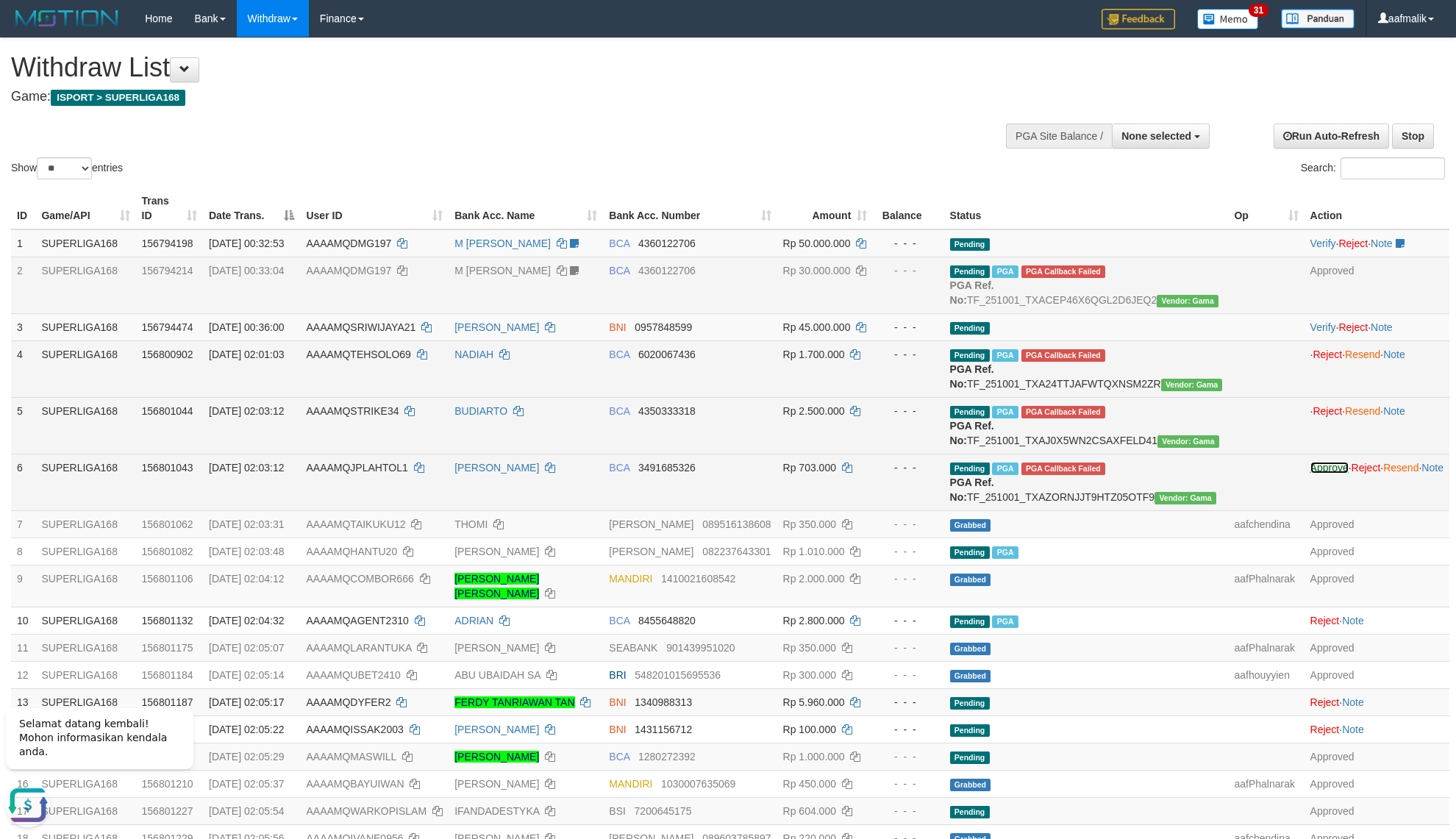
click at [1311, 474] on link "Approve" at bounding box center [1330, 467] width 38 height 12
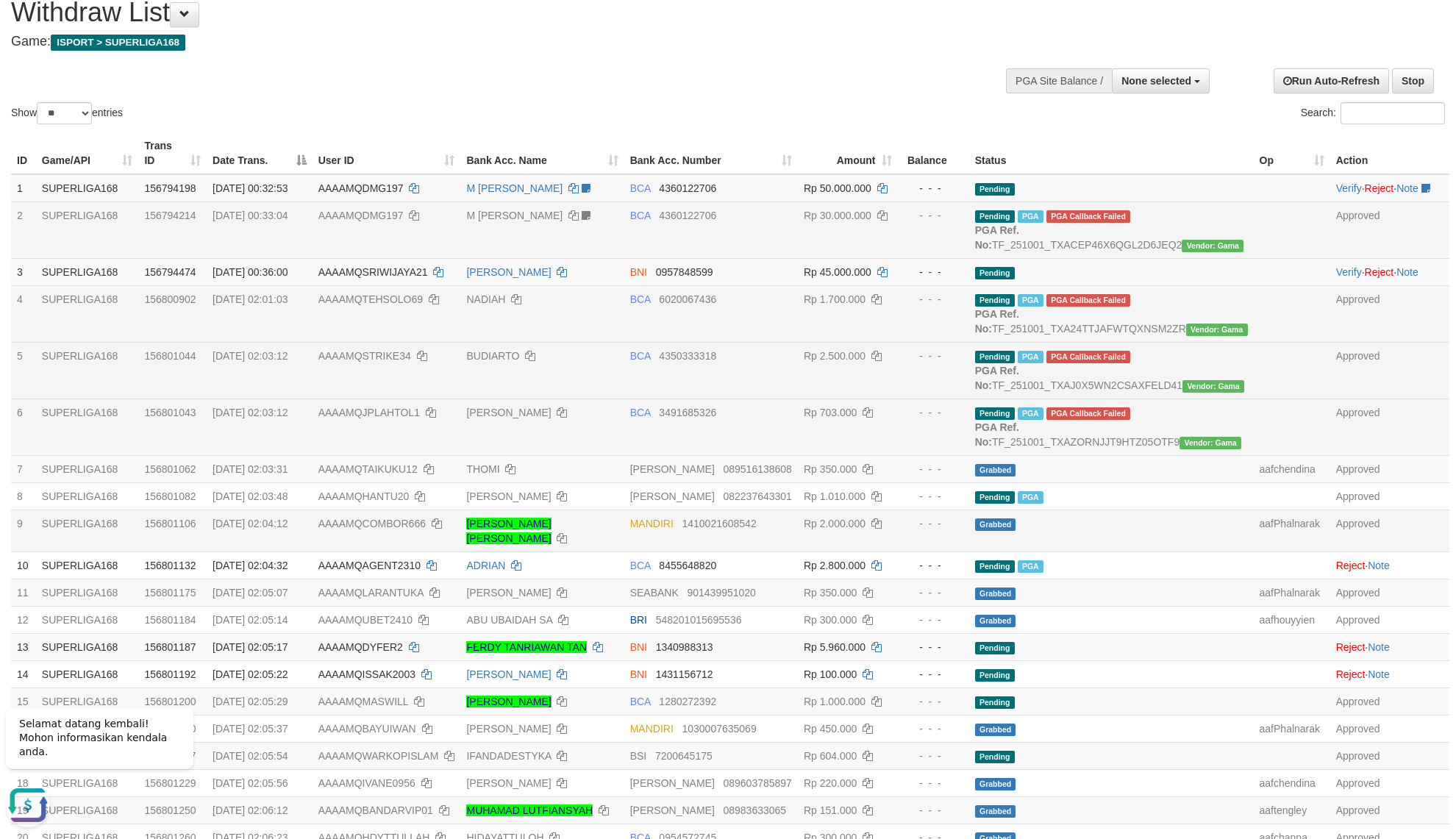
scroll to position [110, 0]
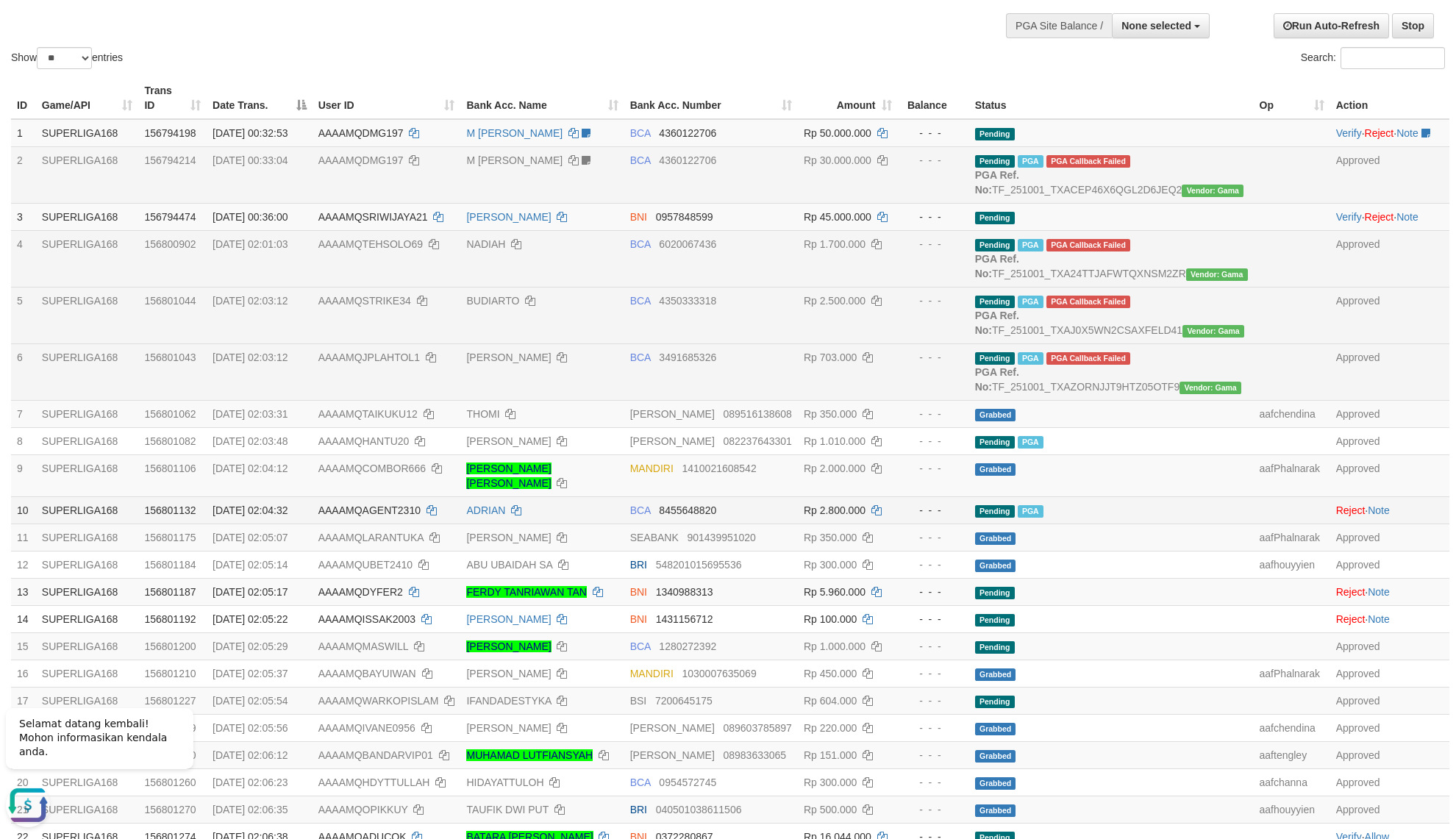
click at [947, 524] on td "- - -" at bounding box center [933, 510] width 71 height 27
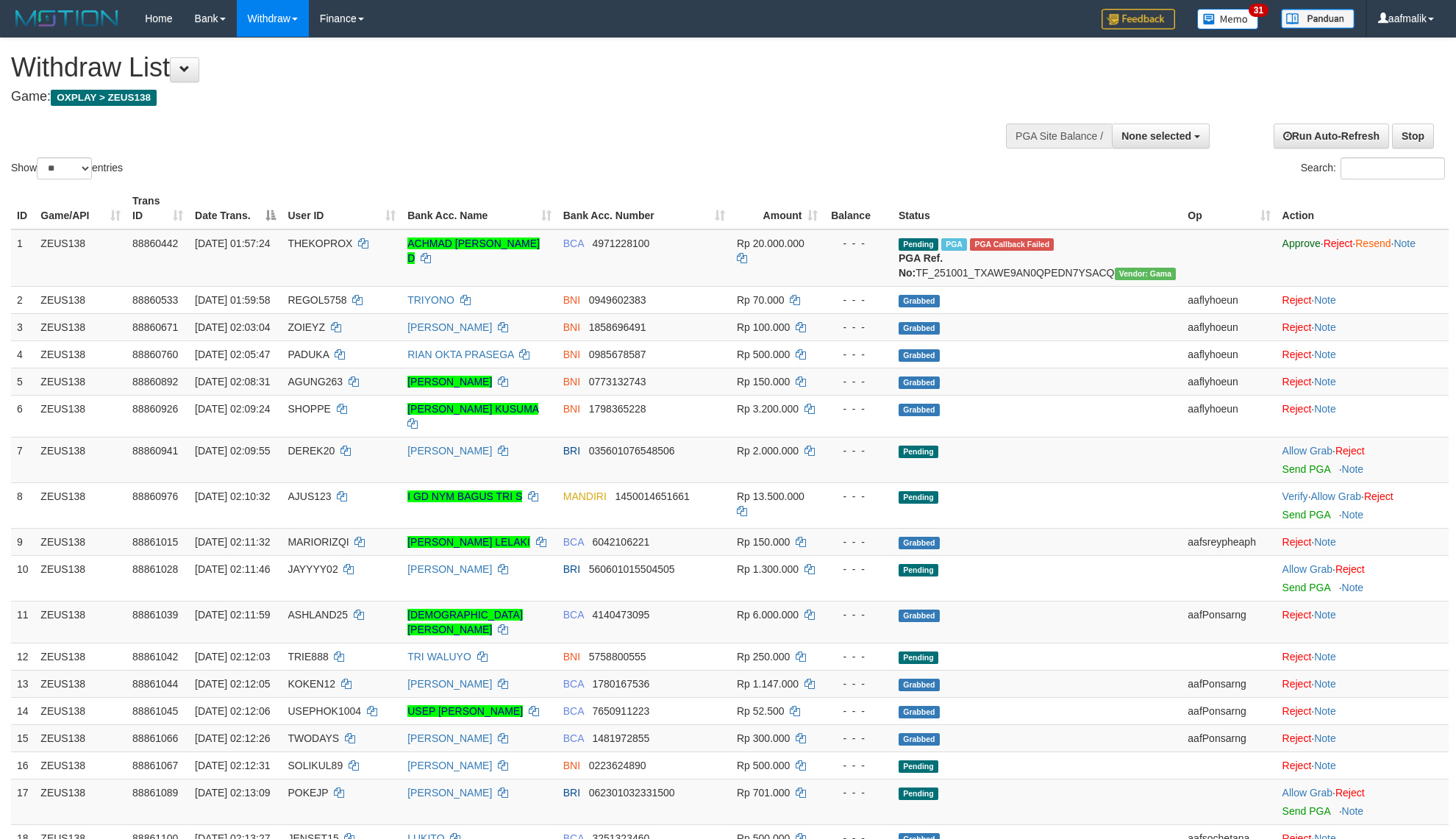
select select
select select "**"
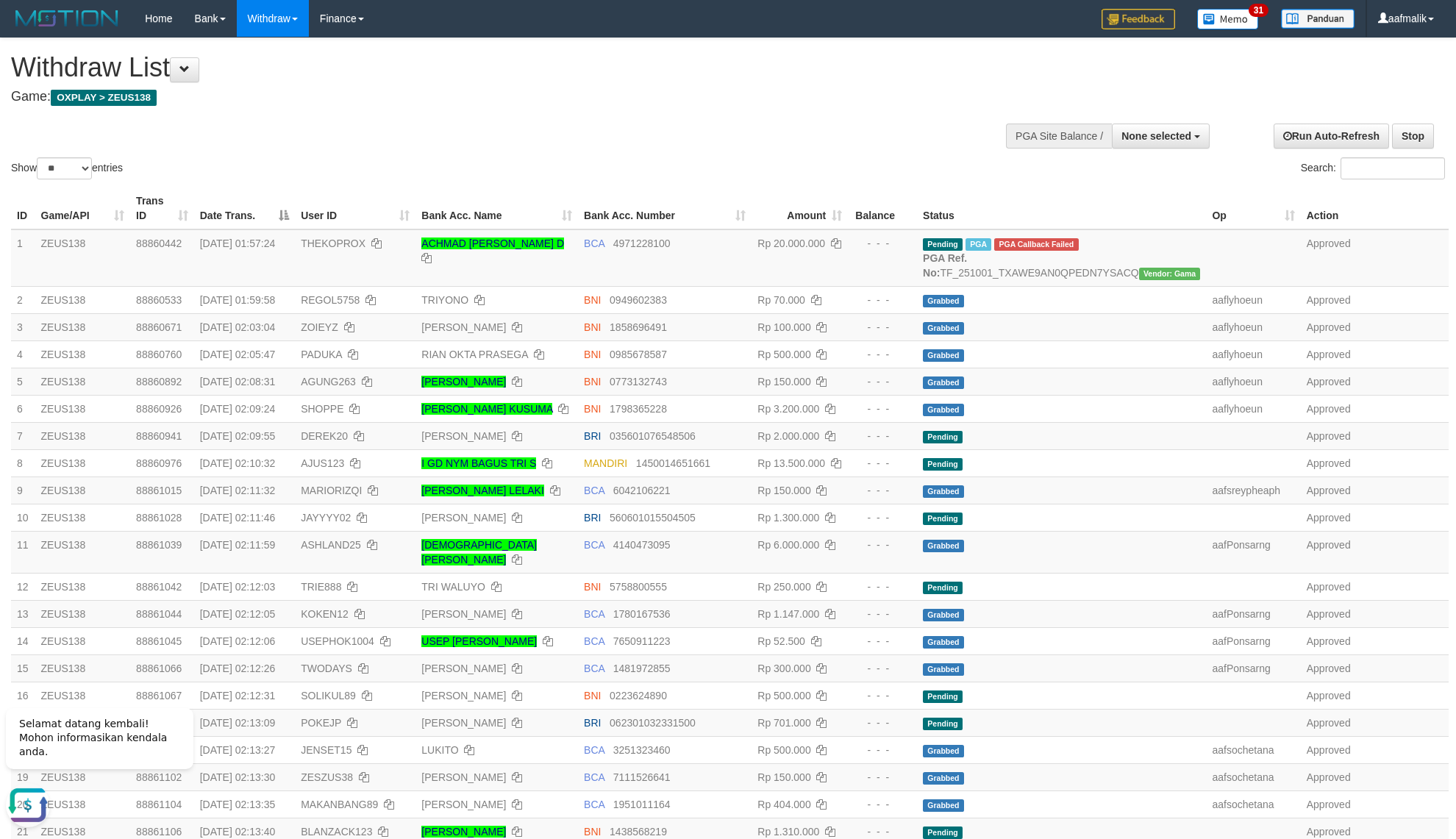
click at [834, 213] on th "Amount" at bounding box center [800, 208] width 96 height 42
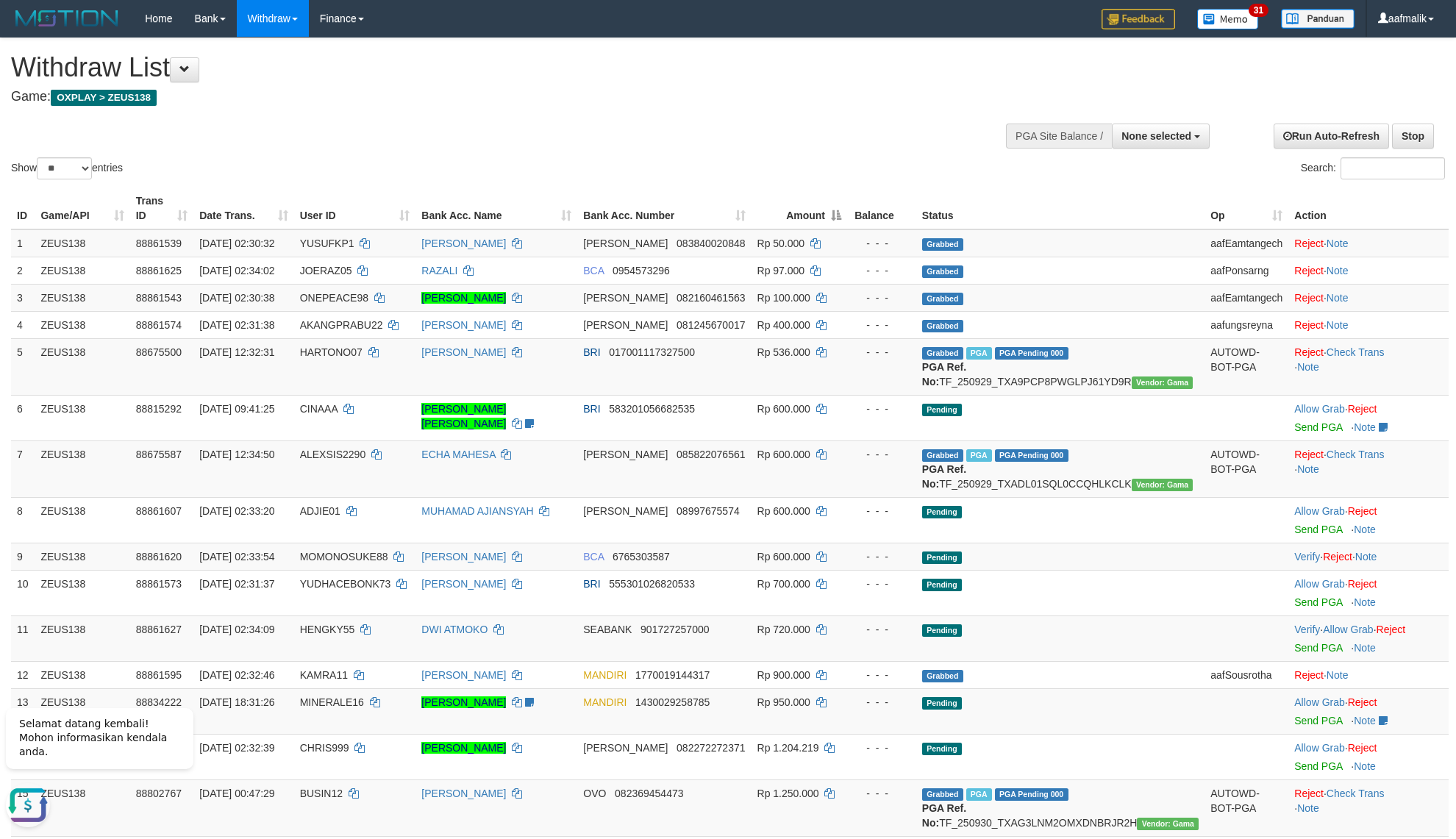
click at [834, 213] on th "Amount" at bounding box center [800, 208] width 96 height 42
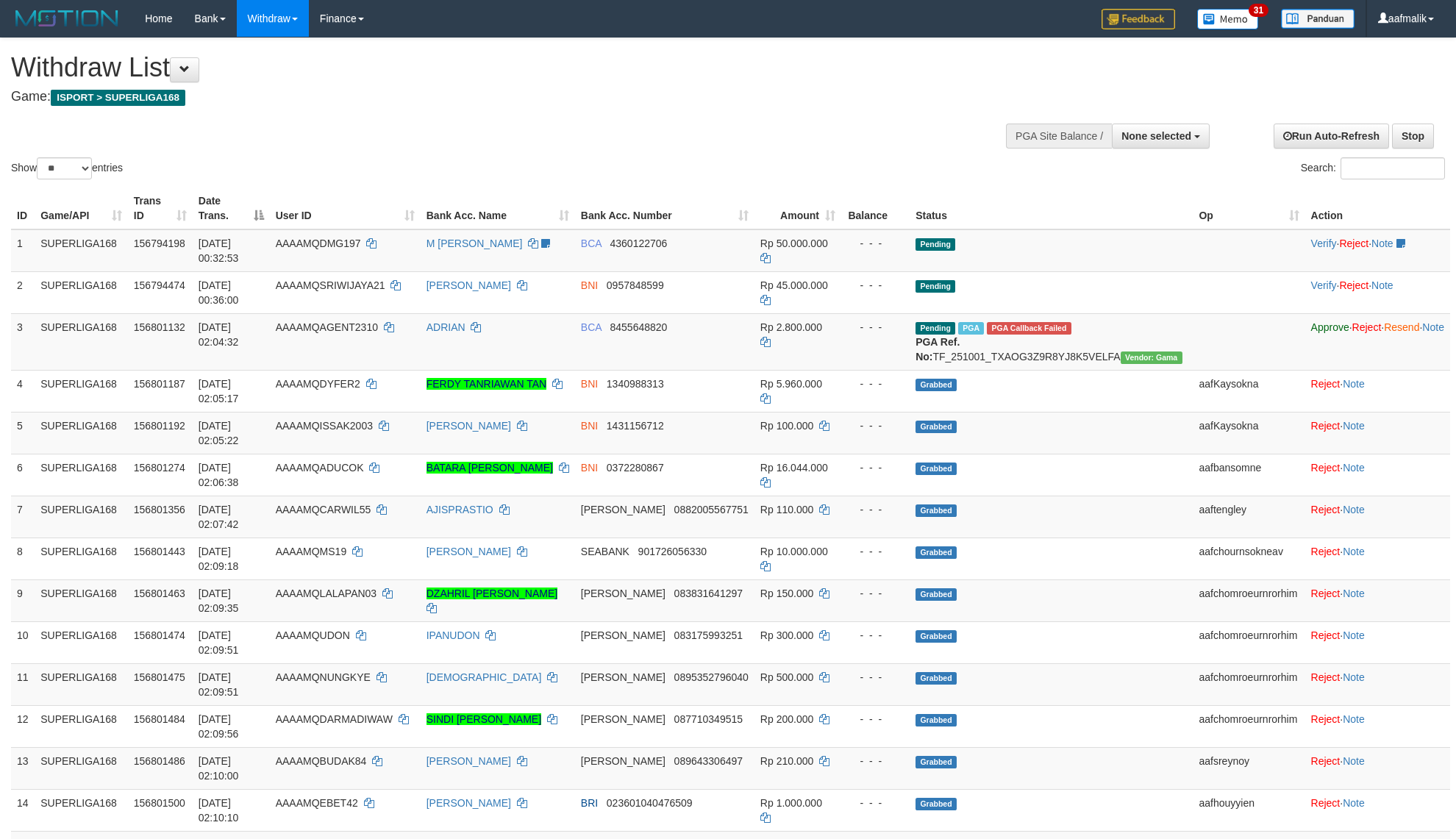
select select
select select "**"
drag, startPoint x: 15, startPoint y: 303, endPoint x: 1143, endPoint y: 334, distance: 1128.4
click at [1143, 334] on tr "3 SUPERLIGA168 156801132 01/10/2025 02:04:32 AAAAMQAGENT2310 ADRIAN BCA 8455648…" at bounding box center [730, 342] width 1439 height 56
copy tr "3 SUPERLIGA168 156801132 01/10/2025 02:04:32 AAAAMQAGENT2310 ADRIAN BCA 8455648…"
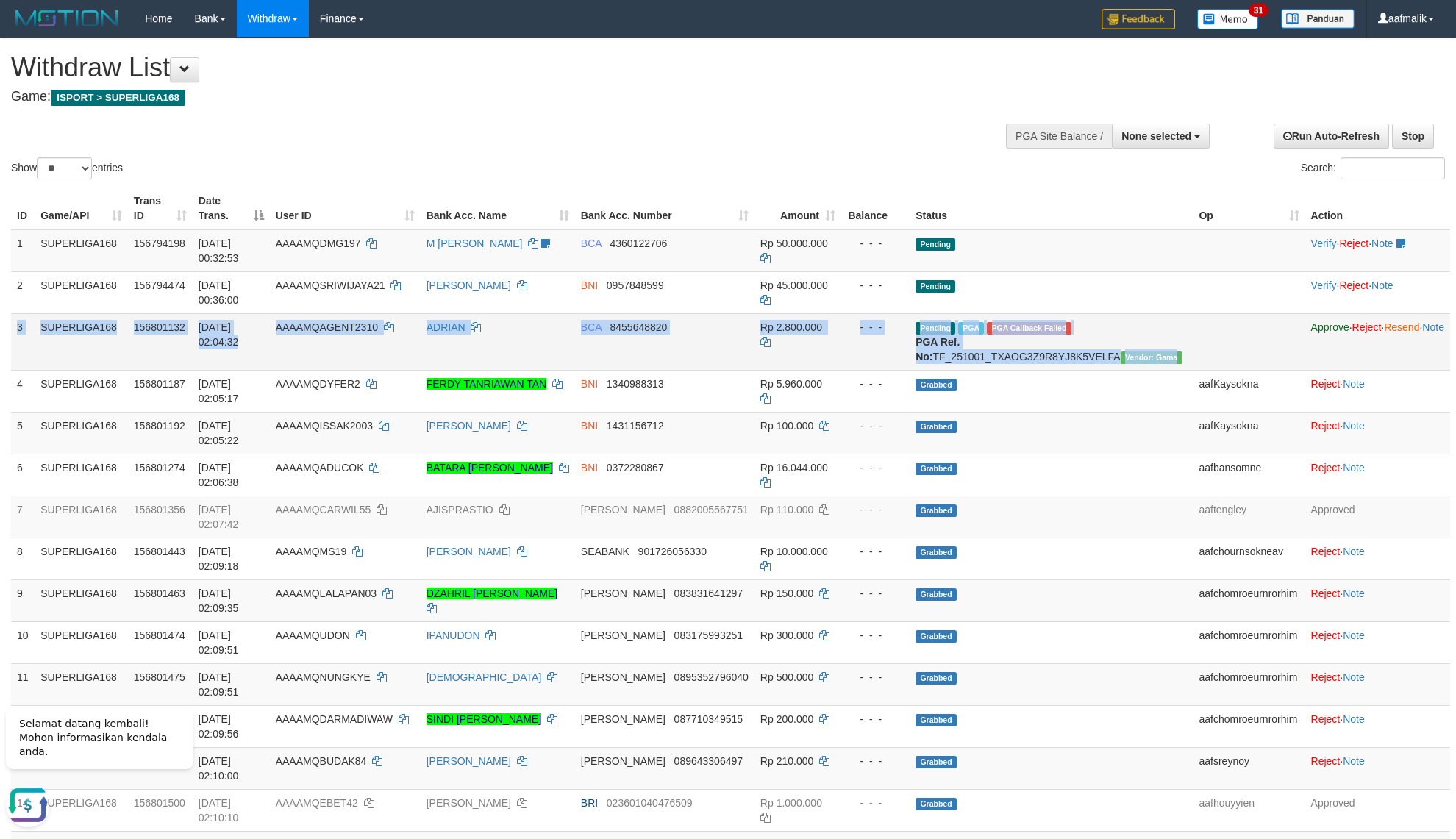
click at [1018, 342] on td "Pending PGA PGA Callback Failed {"signature":"c02e2670b01886e10623db5212a1f3c60…" at bounding box center [1051, 342] width 283 height 56
copy tr "3 SUPERLIGA168 156801132 01/10/2025 02:04:32 AAAAMQAGENT2310 ADRIAN BCA 8455648…"
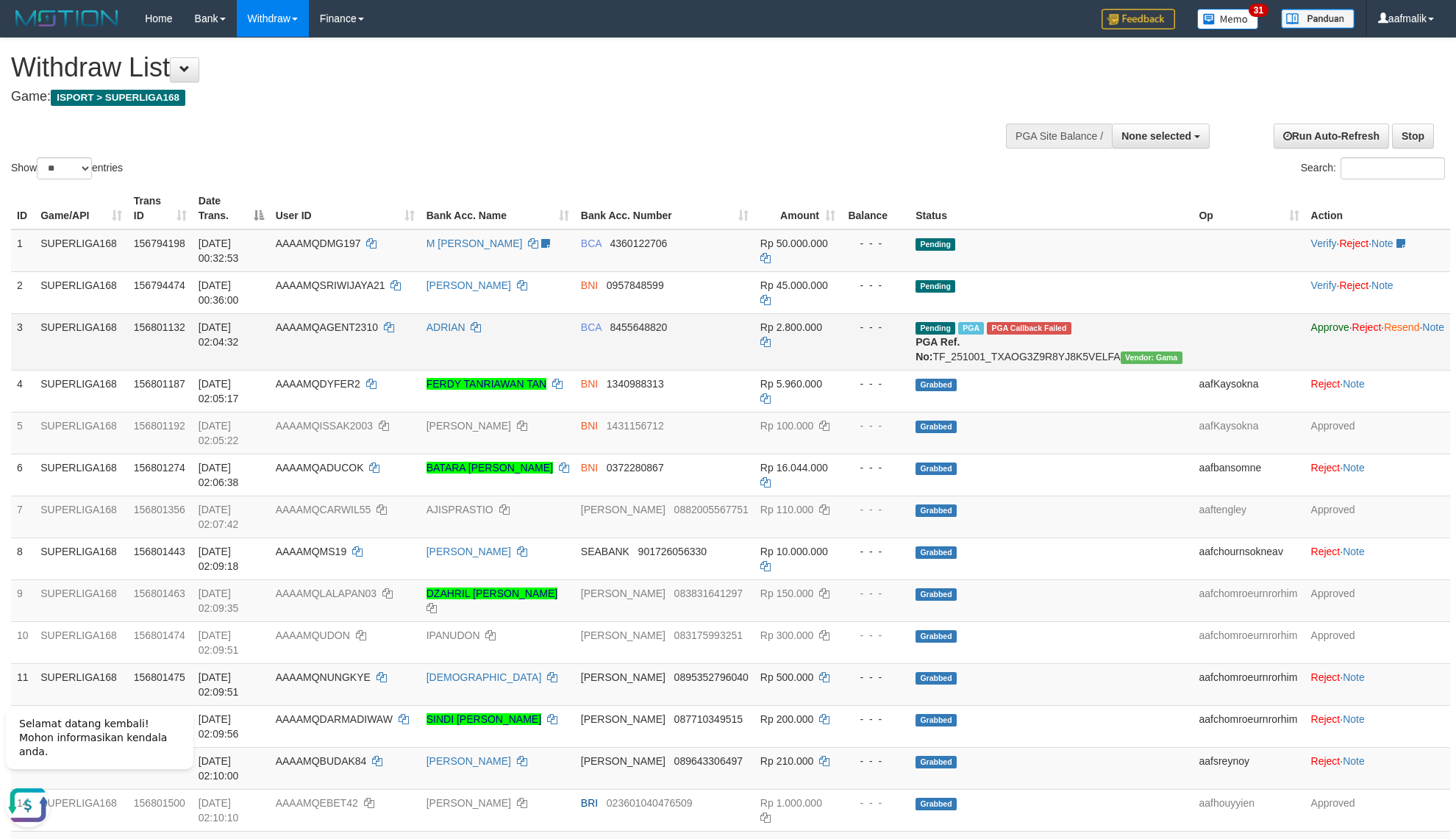
click at [1305, 314] on td "Approve · Reject · Resend · Note" at bounding box center [1377, 342] width 145 height 56
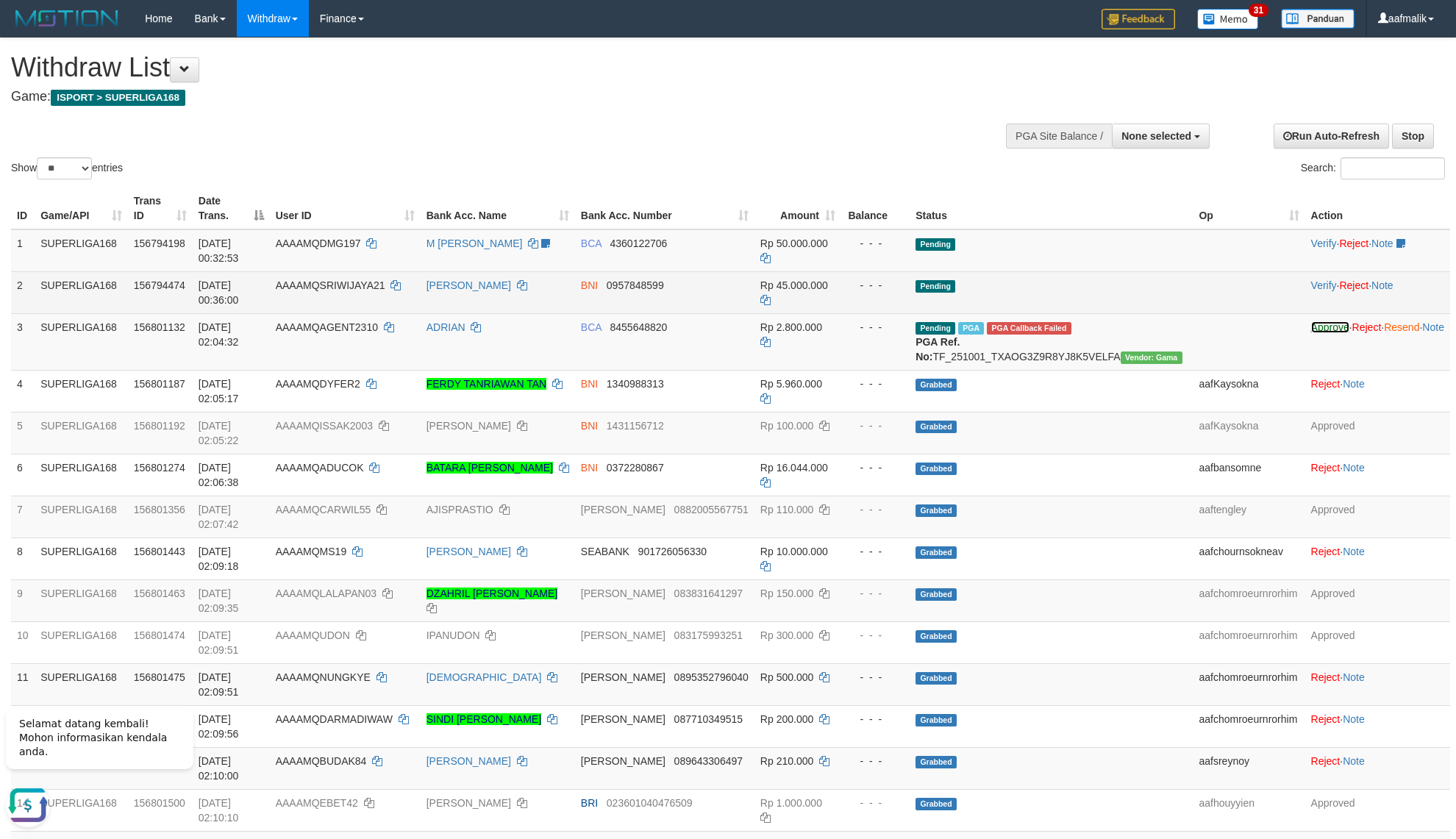
drag, startPoint x: 1286, startPoint y: 300, endPoint x: 821, endPoint y: 264, distance: 466.4
click at [1311, 322] on link "Approve" at bounding box center [1330, 327] width 38 height 12
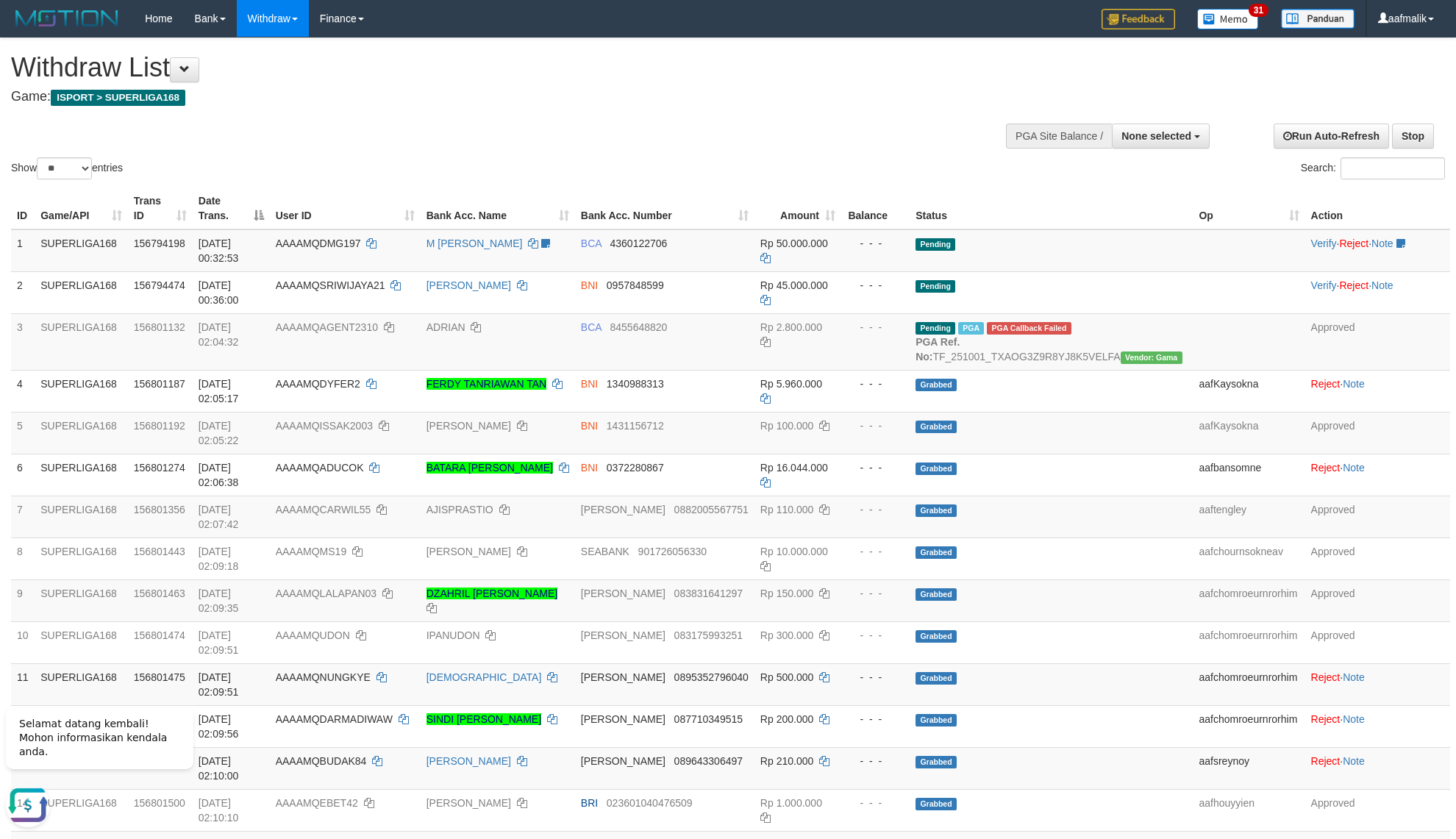
click at [695, 128] on div "Show ** ** ** *** entries Search:" at bounding box center [728, 110] width 1456 height 145
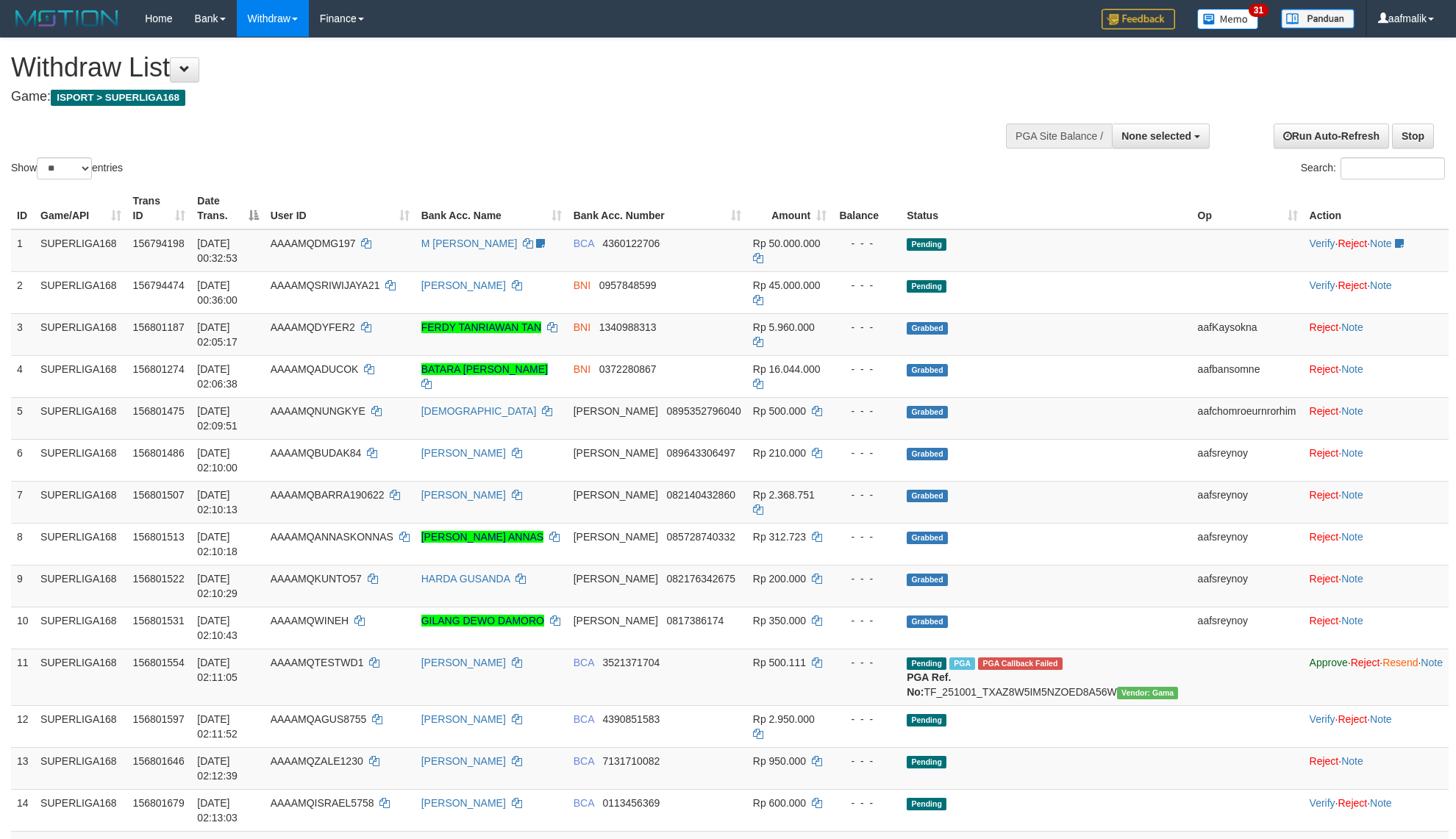
select select
select select "**"
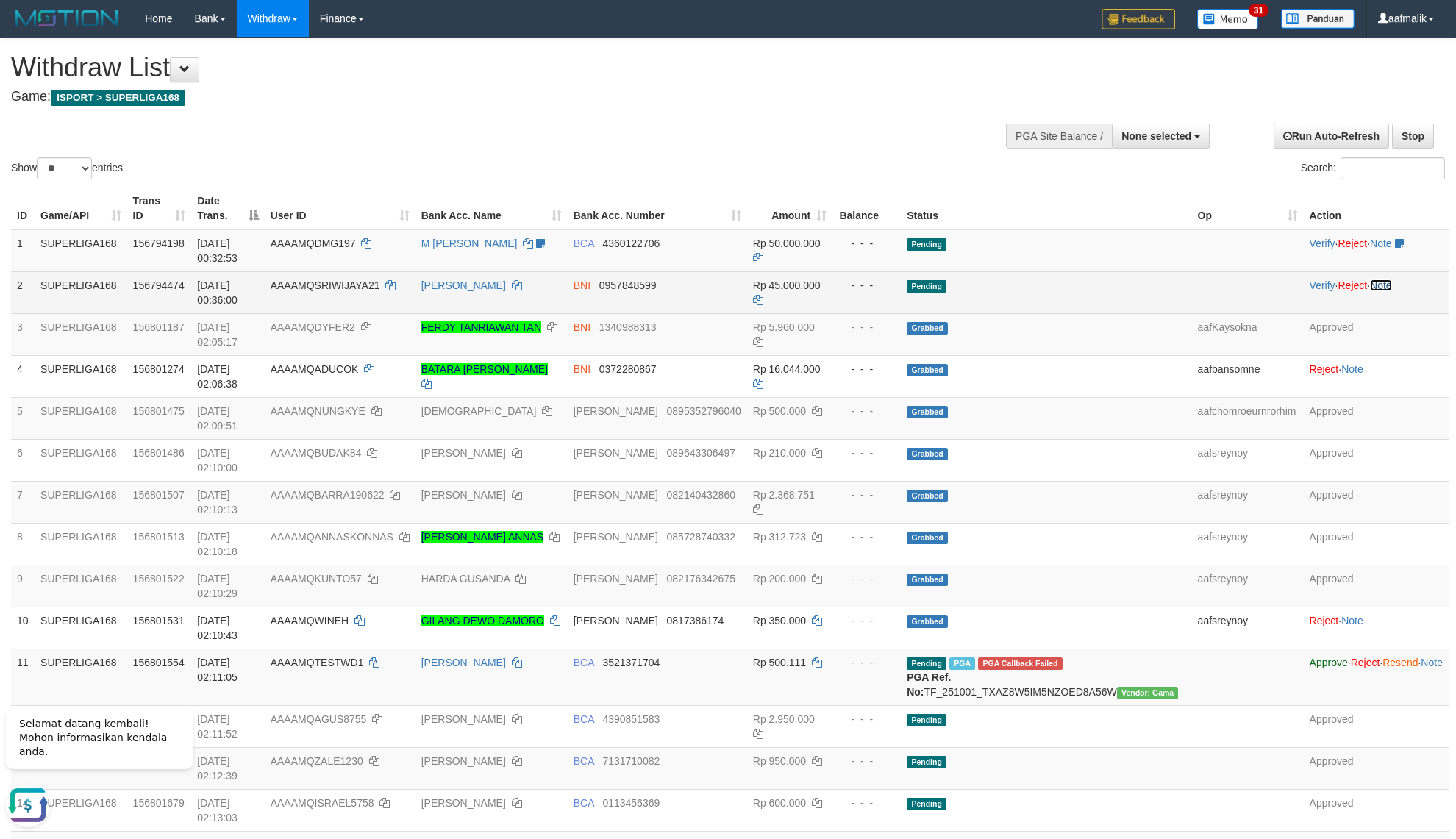
click at [1370, 279] on link "Note" at bounding box center [1381, 285] width 22 height 12
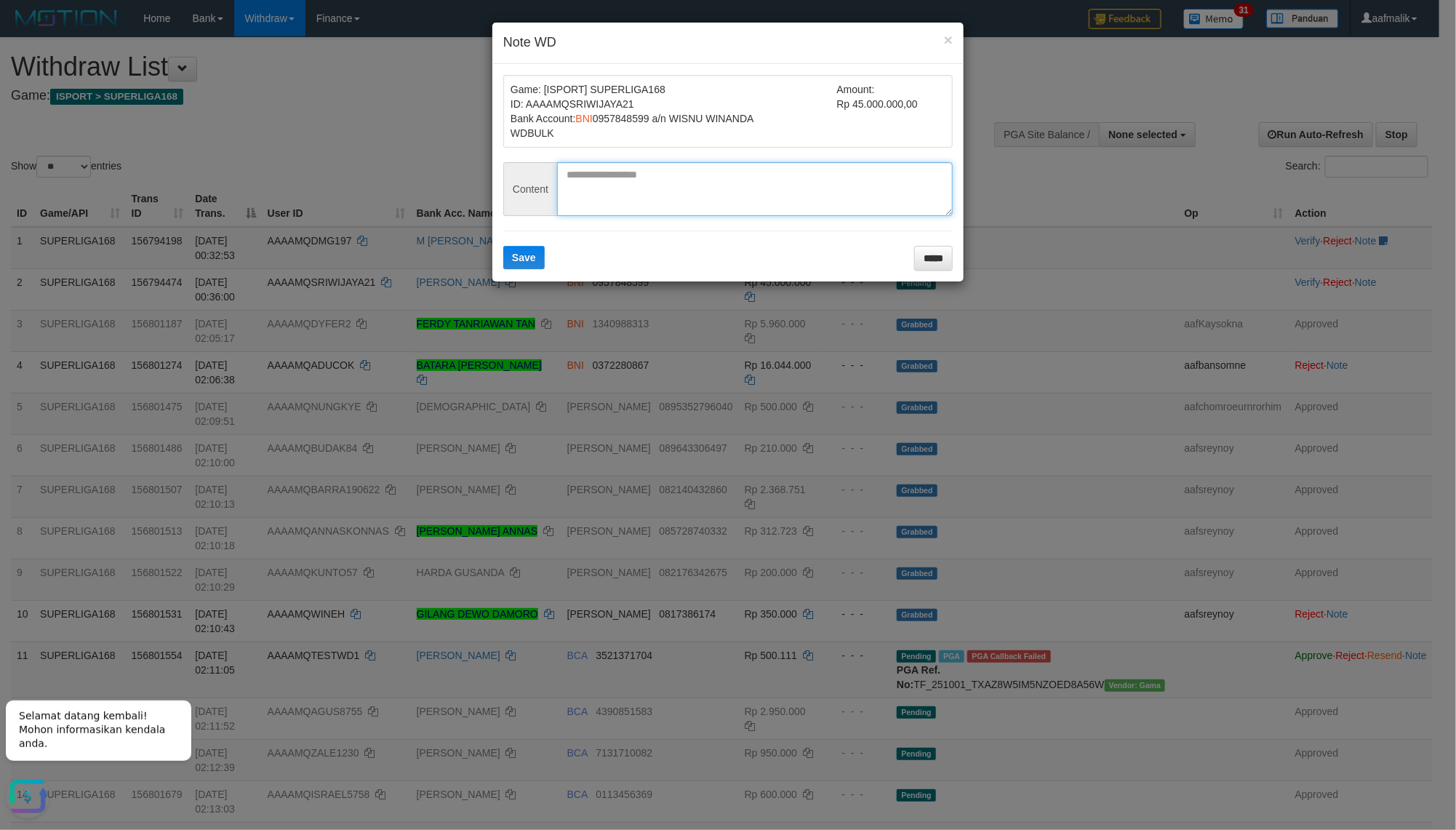
click at [654, 182] on textarea at bounding box center [755, 189] width 395 height 54
type textarea "********"
click at [527, 258] on span "Save" at bounding box center [524, 257] width 24 height 12
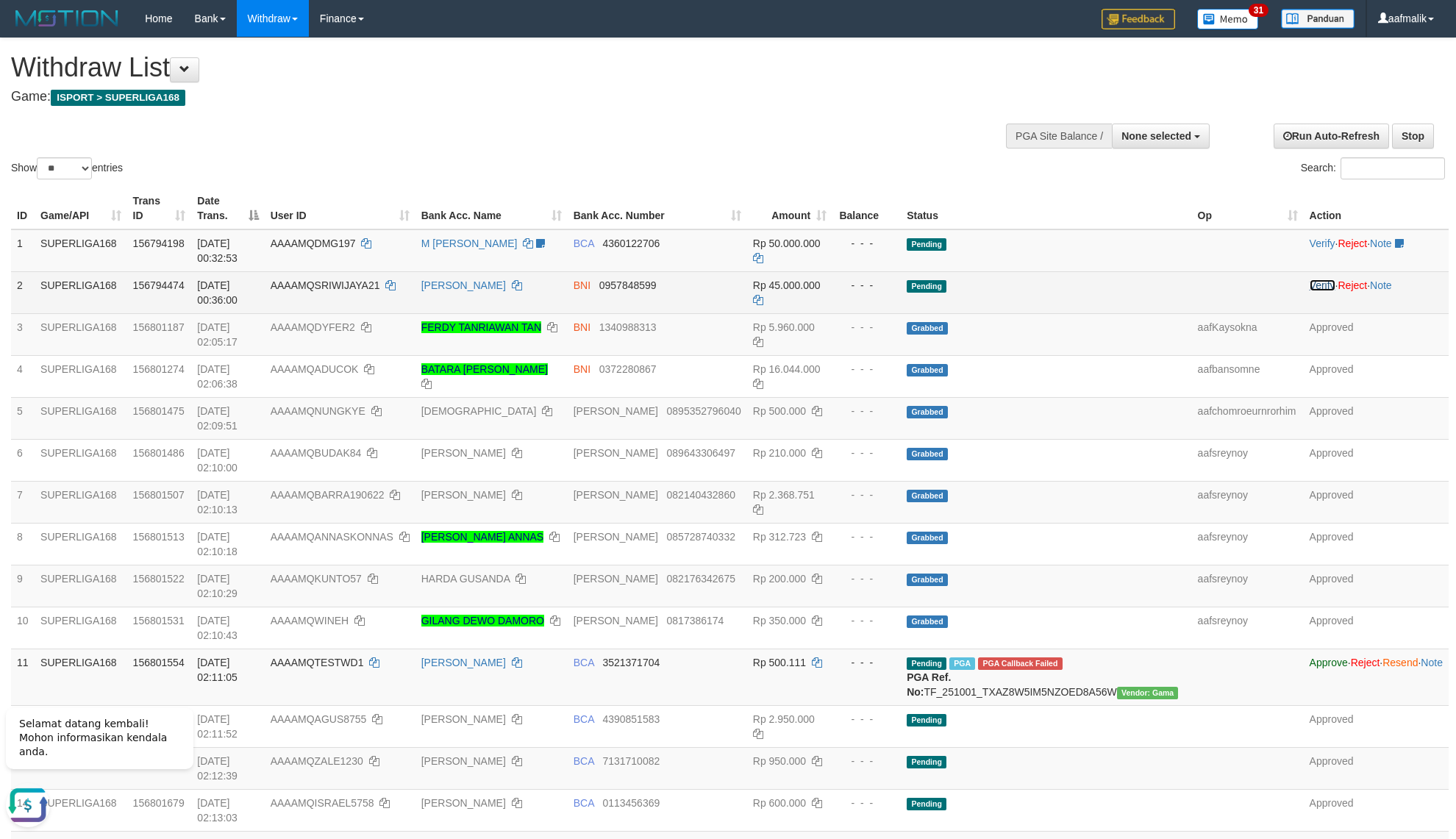
click at [1310, 279] on link "Verify" at bounding box center [1322, 285] width 25 height 12
click at [1310, 244] on link "Verify" at bounding box center [1322, 243] width 25 height 12
copy span "MG197"
copy span "DMG197"
drag, startPoint x: 403, startPoint y: 245, endPoint x: 360, endPoint y: 248, distance: 43.1
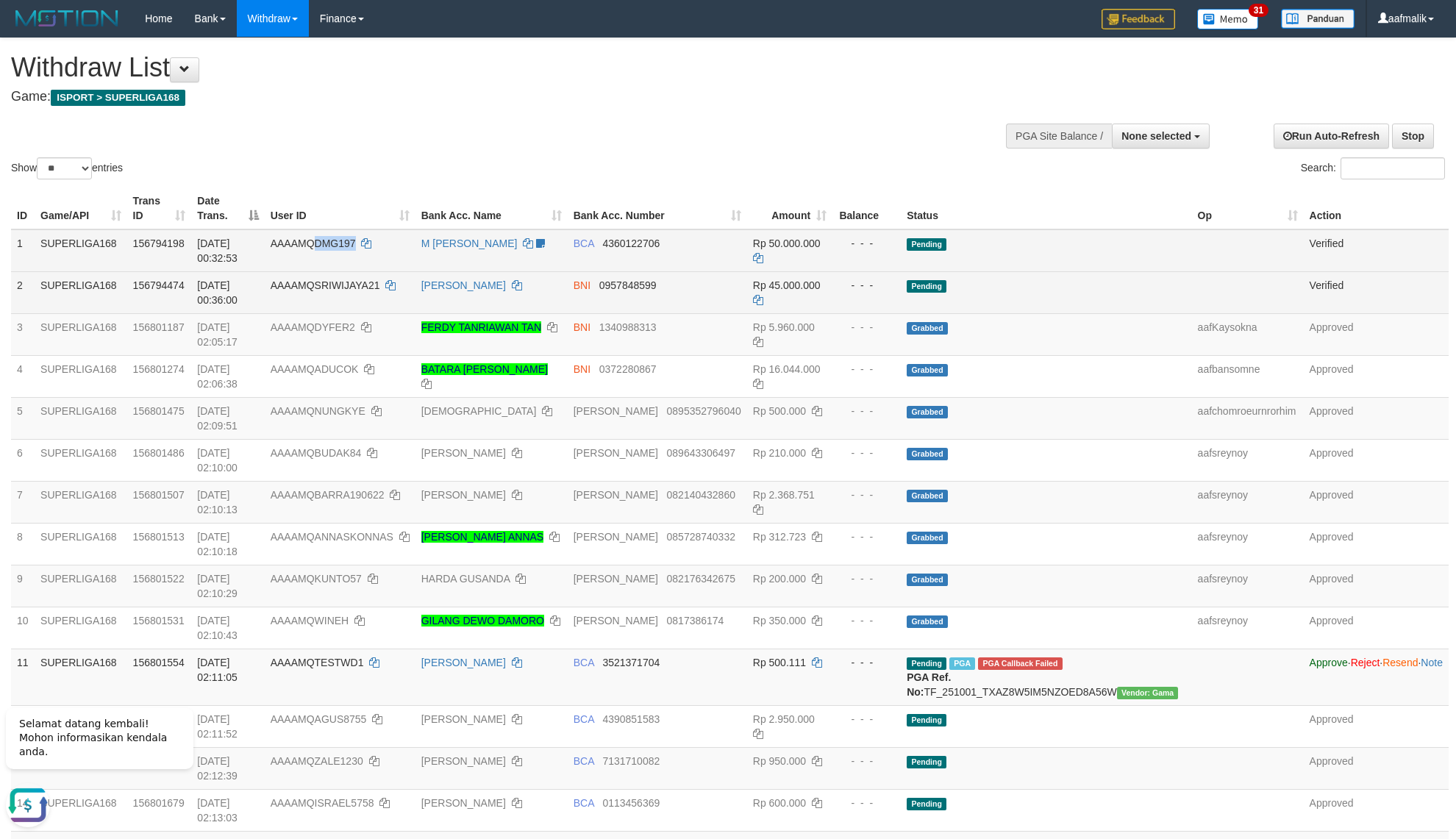
click at [360, 248] on td "AAAAMQDMG197" at bounding box center [340, 250] width 151 height 43
copy td "SRIWIJAYA21"
drag, startPoint x: 429, startPoint y: 269, endPoint x: 360, endPoint y: 275, distance: 69.3
click at [360, 275] on td "AAAAMQSRIWIJAYA21" at bounding box center [340, 293] width 151 height 42
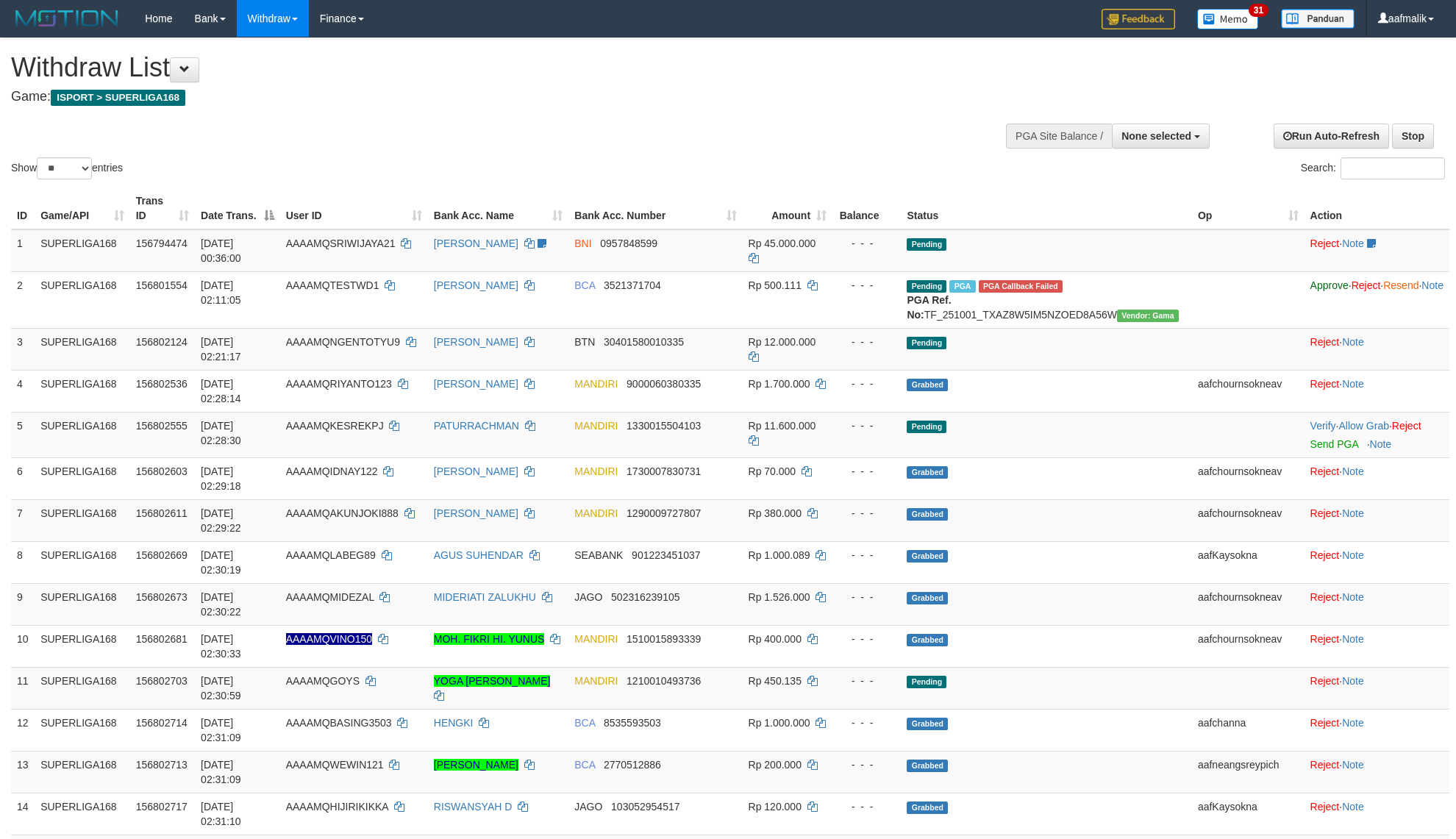
select select
select select "**"
click at [821, 215] on th "Amount" at bounding box center [788, 208] width 91 height 42
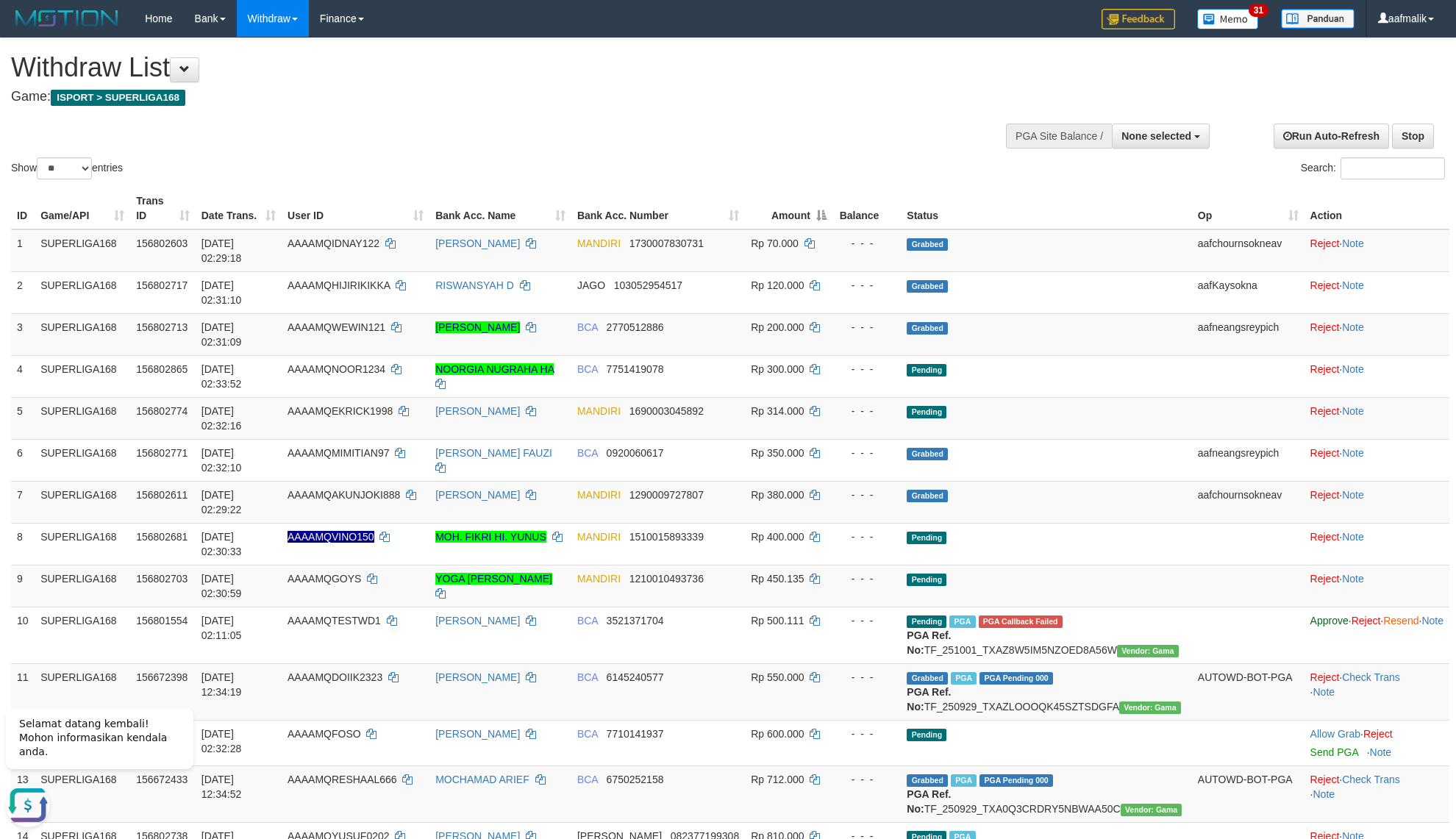
click at [821, 214] on th "Amount" at bounding box center [789, 208] width 87 height 42
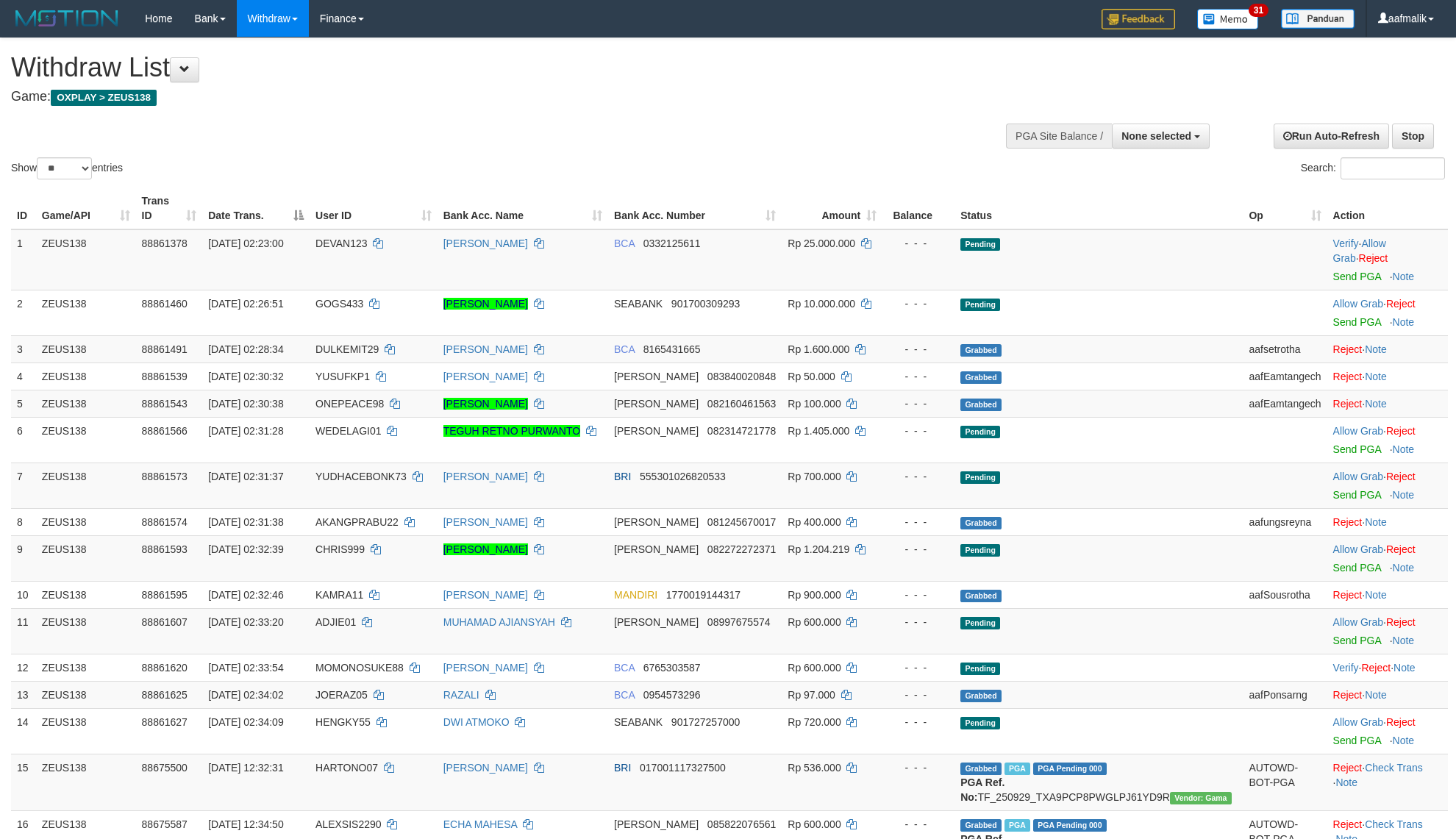
select select
select select "**"
click at [883, 193] on th "Amount" at bounding box center [832, 208] width 101 height 42
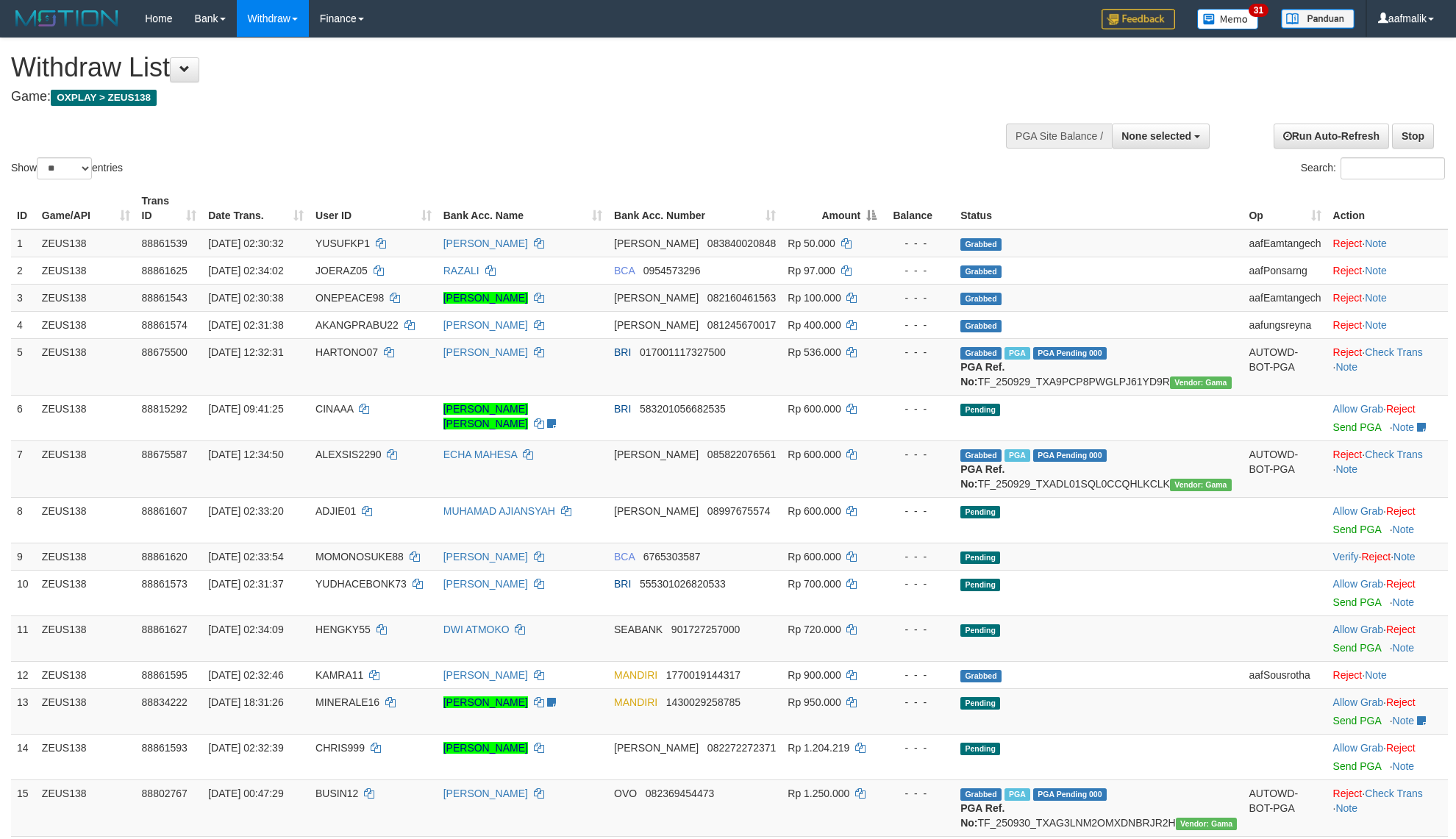
click at [883, 195] on th "Amount" at bounding box center [832, 208] width 101 height 42
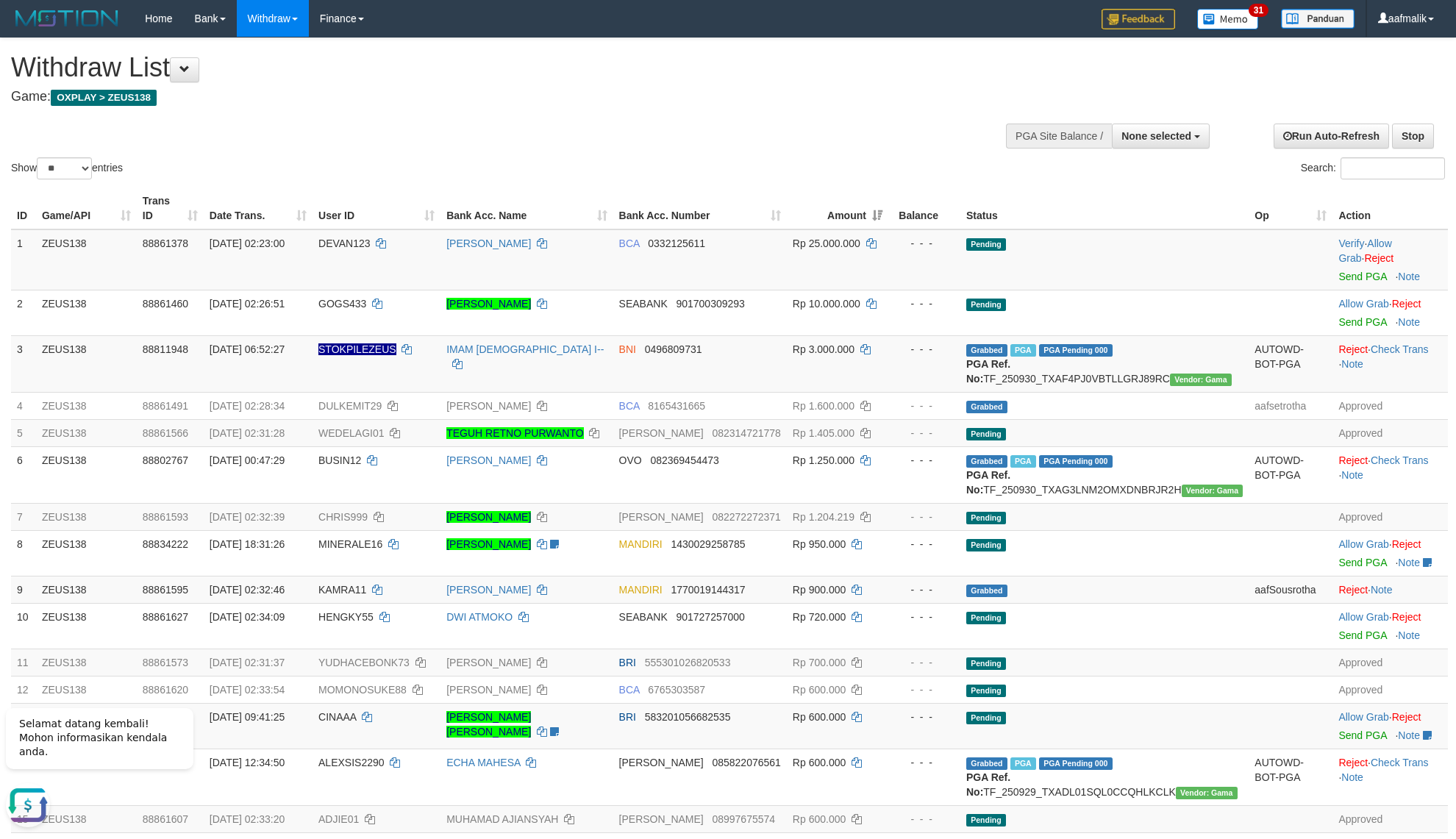
click at [757, 109] on div "**********" at bounding box center [489, 75] width 956 height 73
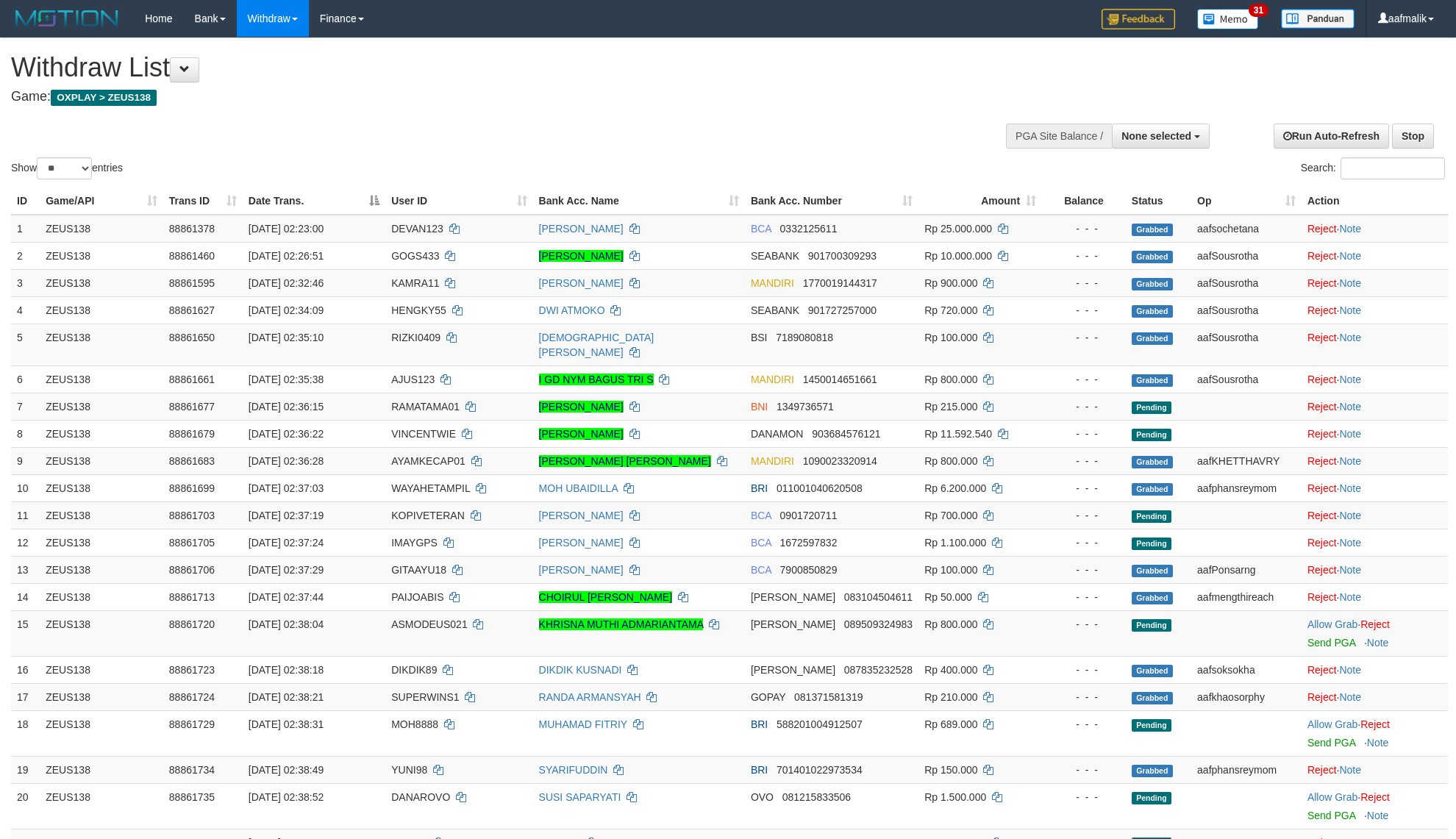
select select
select select "**"
